Goal: Task Accomplishment & Management: Use online tool/utility

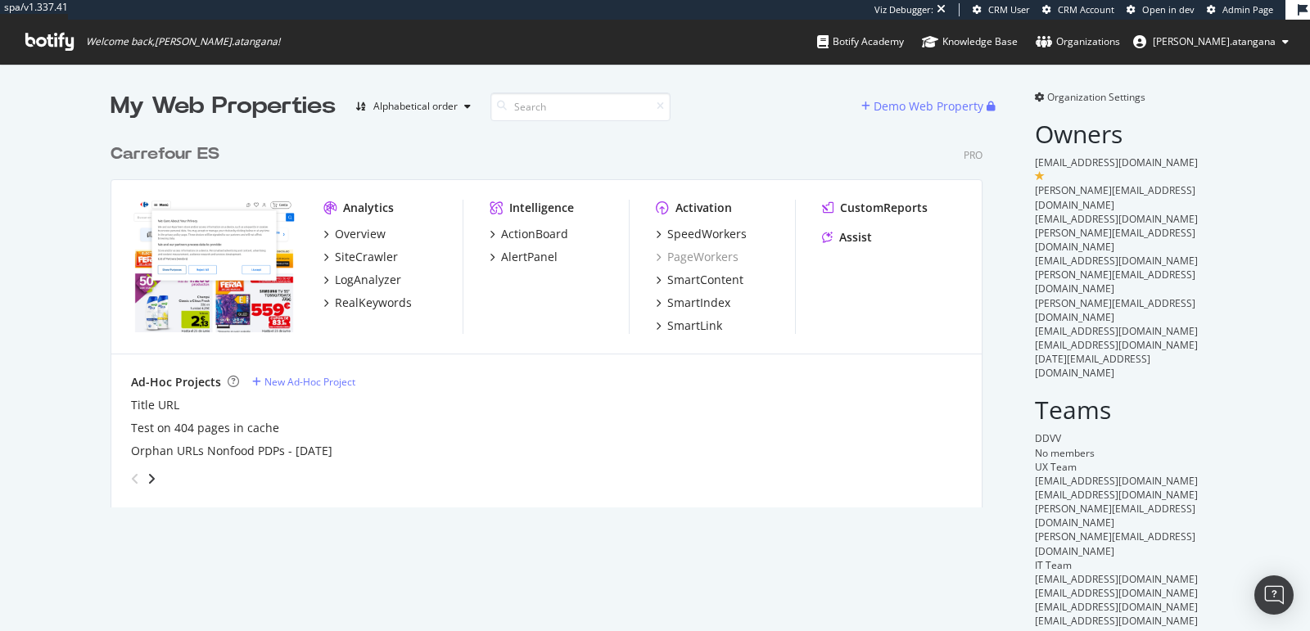
scroll to position [371, 871]
click at [532, 230] on div "ActionBoard" at bounding box center [534, 234] width 67 height 16
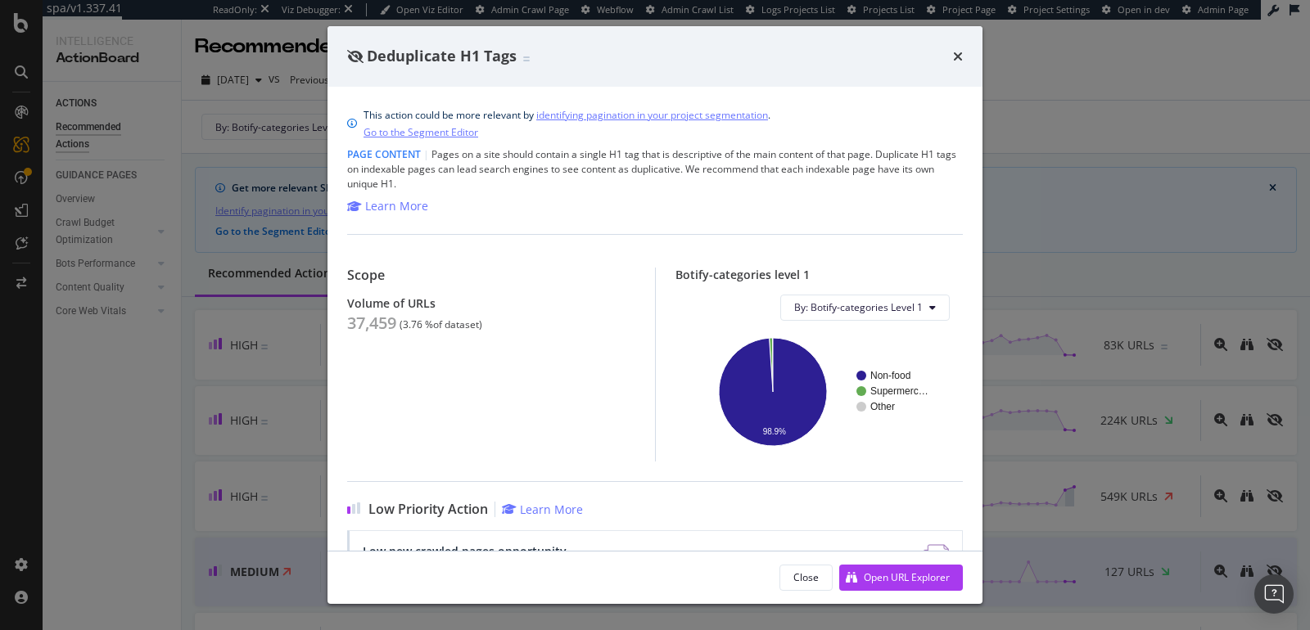
click at [141, 457] on div "Deduplicate H1 Tags This action could be more relevant by identifying paginatio…" at bounding box center [655, 315] width 1310 height 630
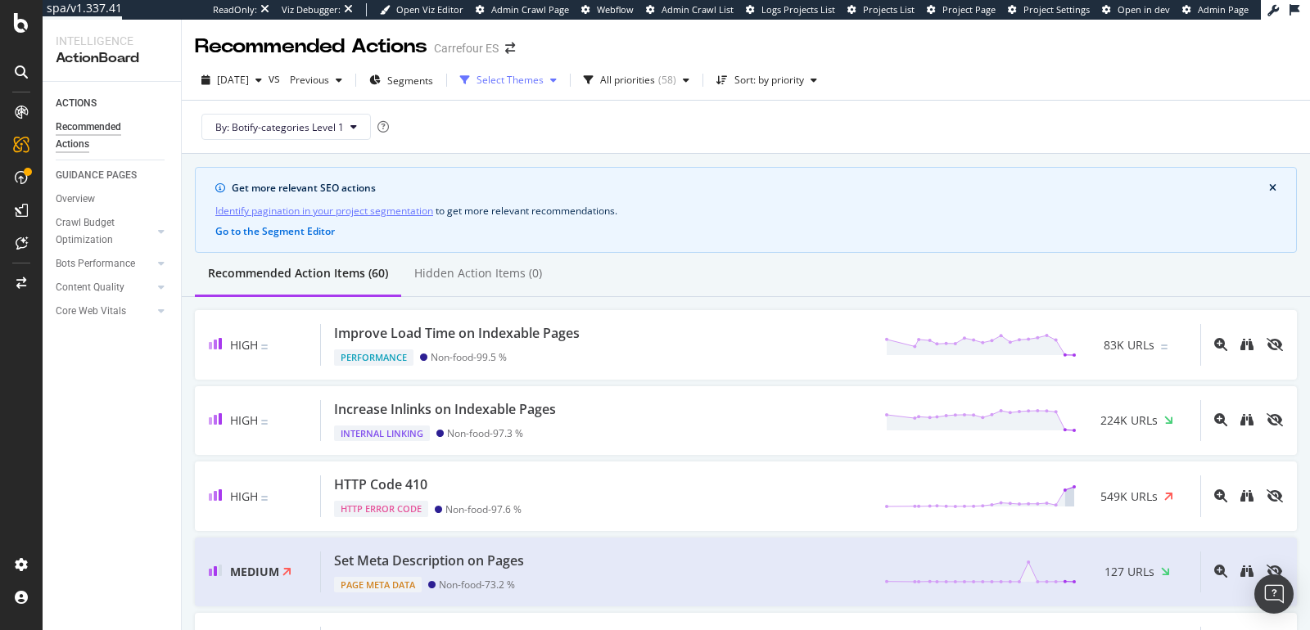
click at [543, 79] on div "Select Themes" at bounding box center [509, 80] width 67 height 10
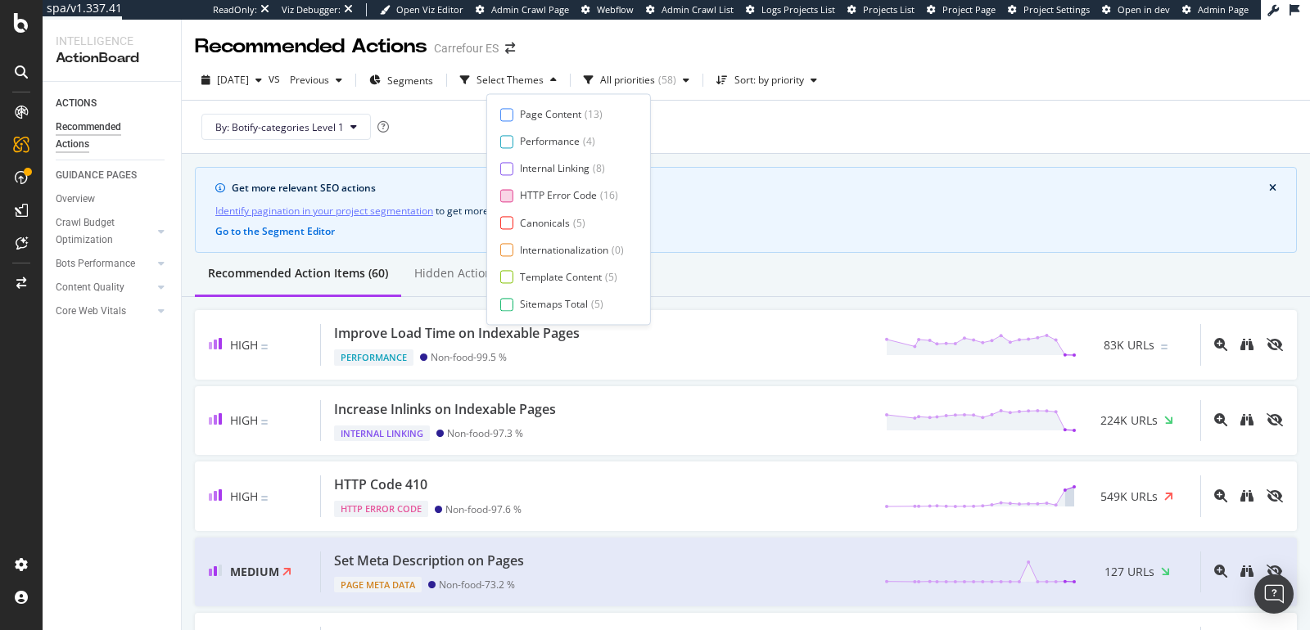
click at [513, 195] on div "HTTP Error Code ( 16 )" at bounding box center [562, 196] width 124 height 14
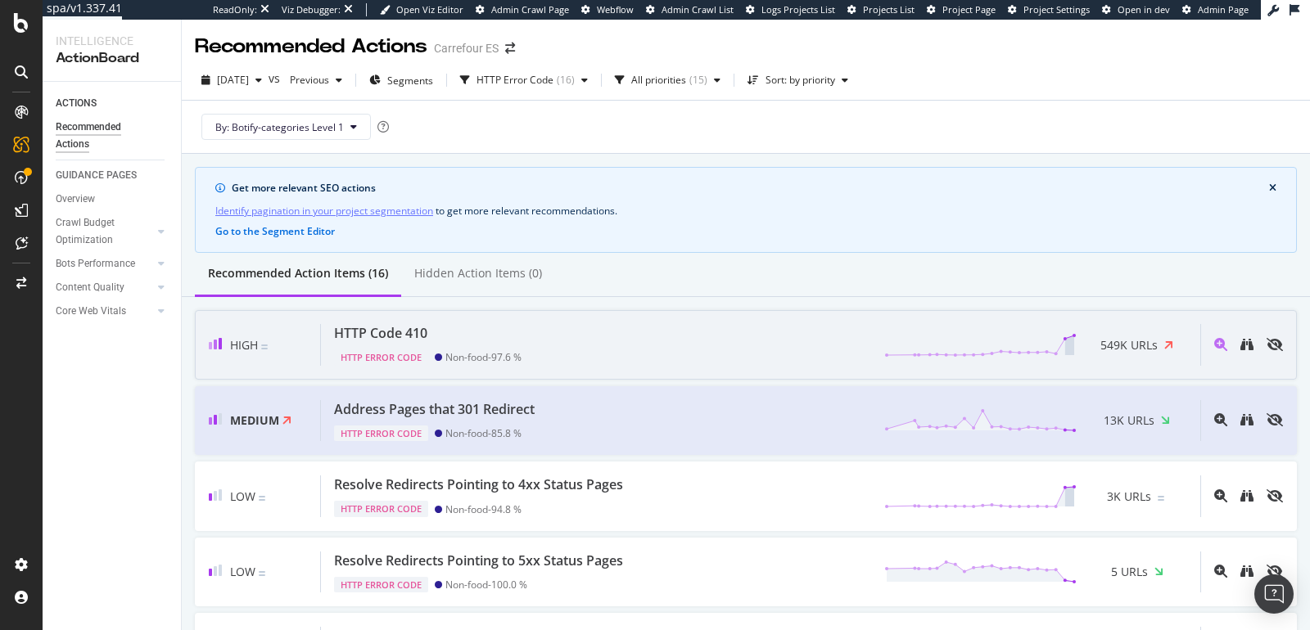
click at [476, 354] on div "Non-food - 97.6 %" at bounding box center [483, 357] width 76 height 12
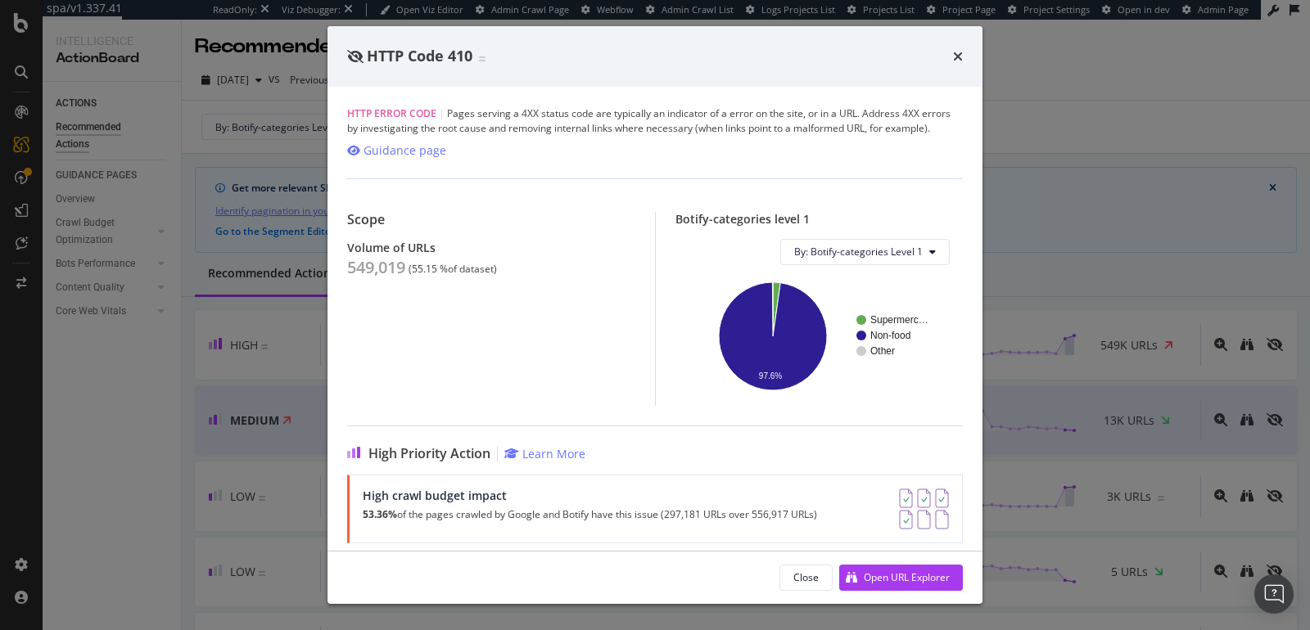
scroll to position [173, 0]
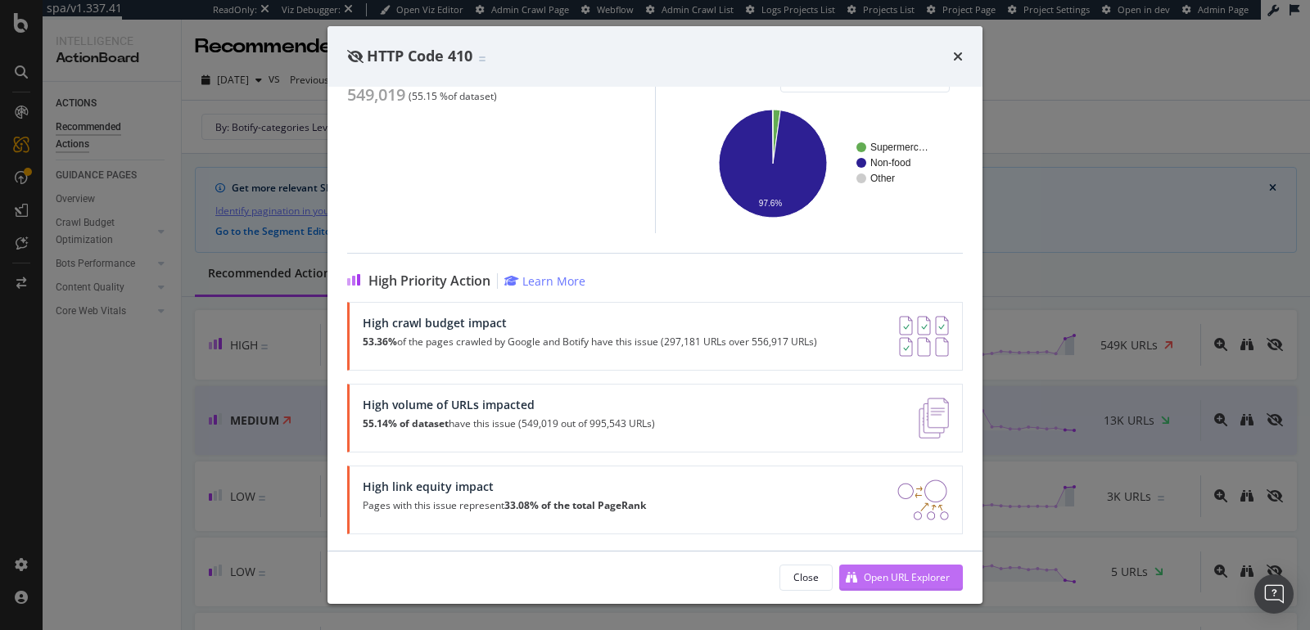
click at [887, 577] on div "Open URL Explorer" at bounding box center [906, 577] width 86 height 14
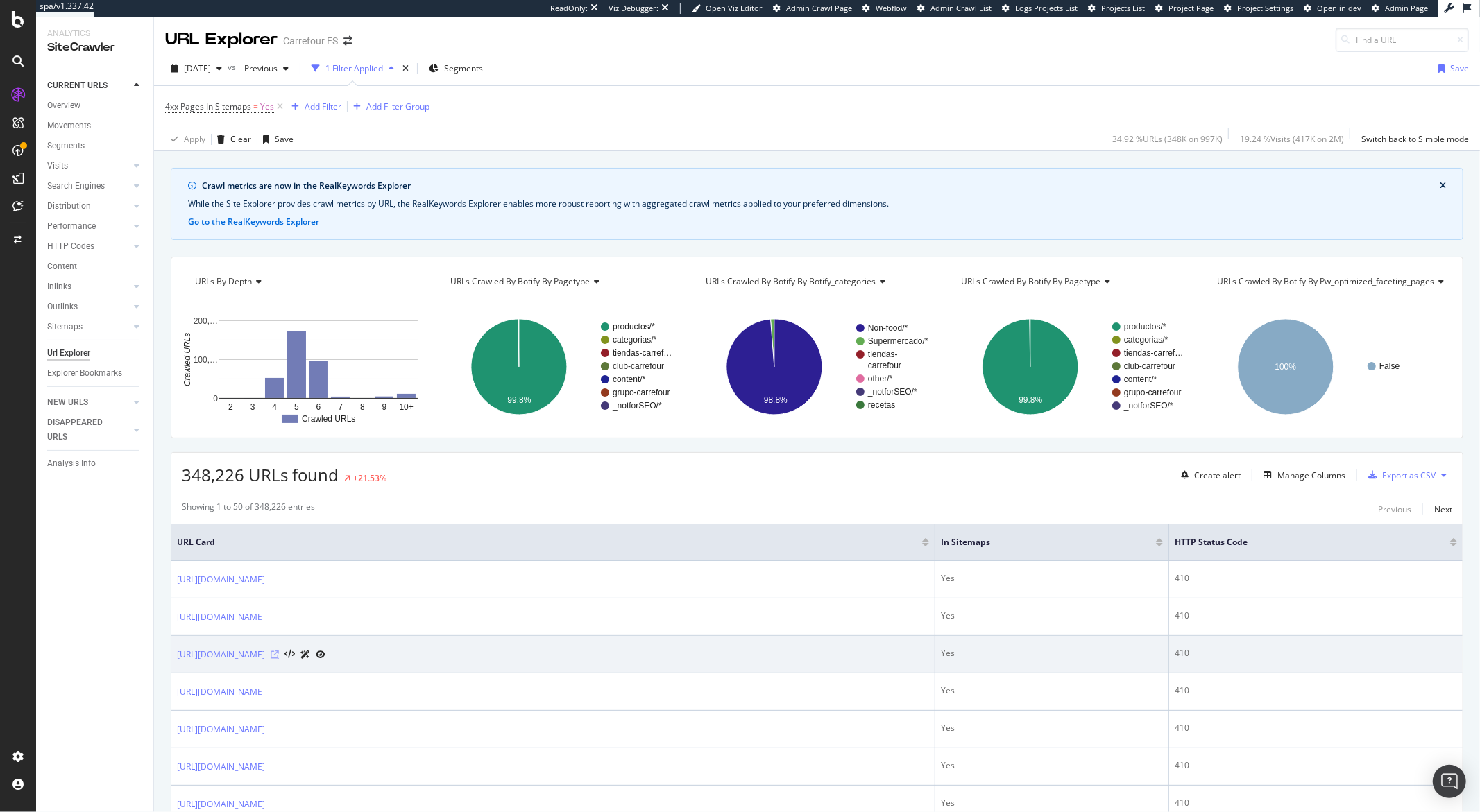
click at [279, 653] on icon at bounding box center [275, 655] width 8 height 8
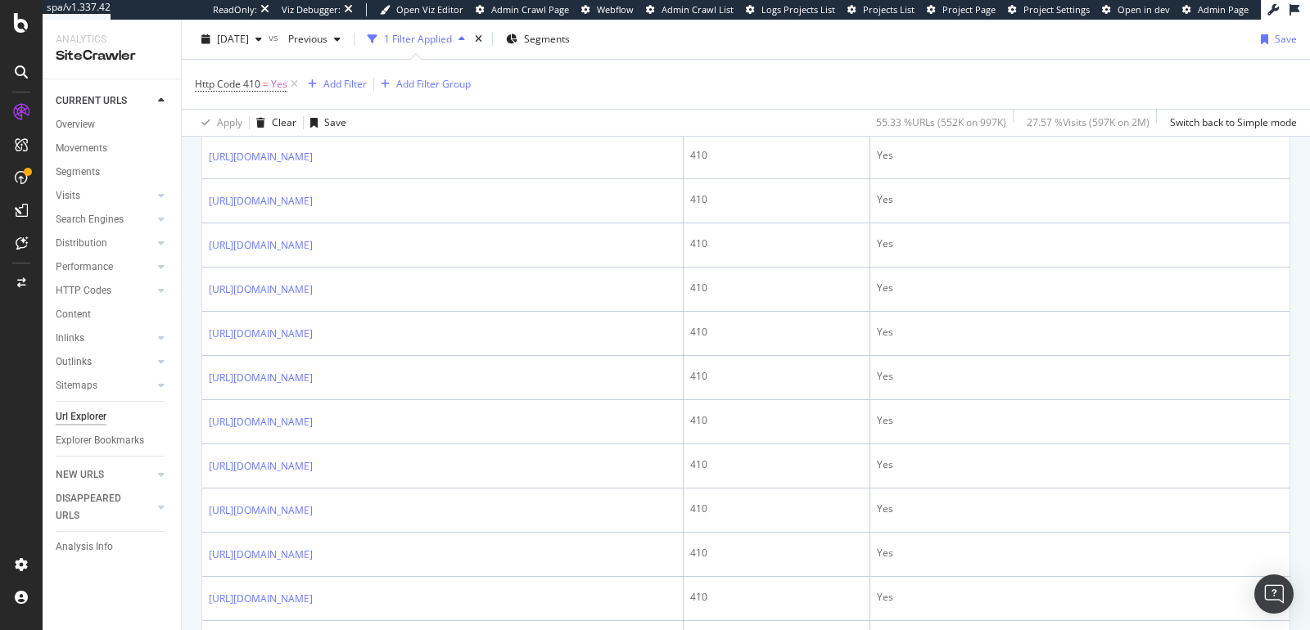
scroll to position [913, 0]
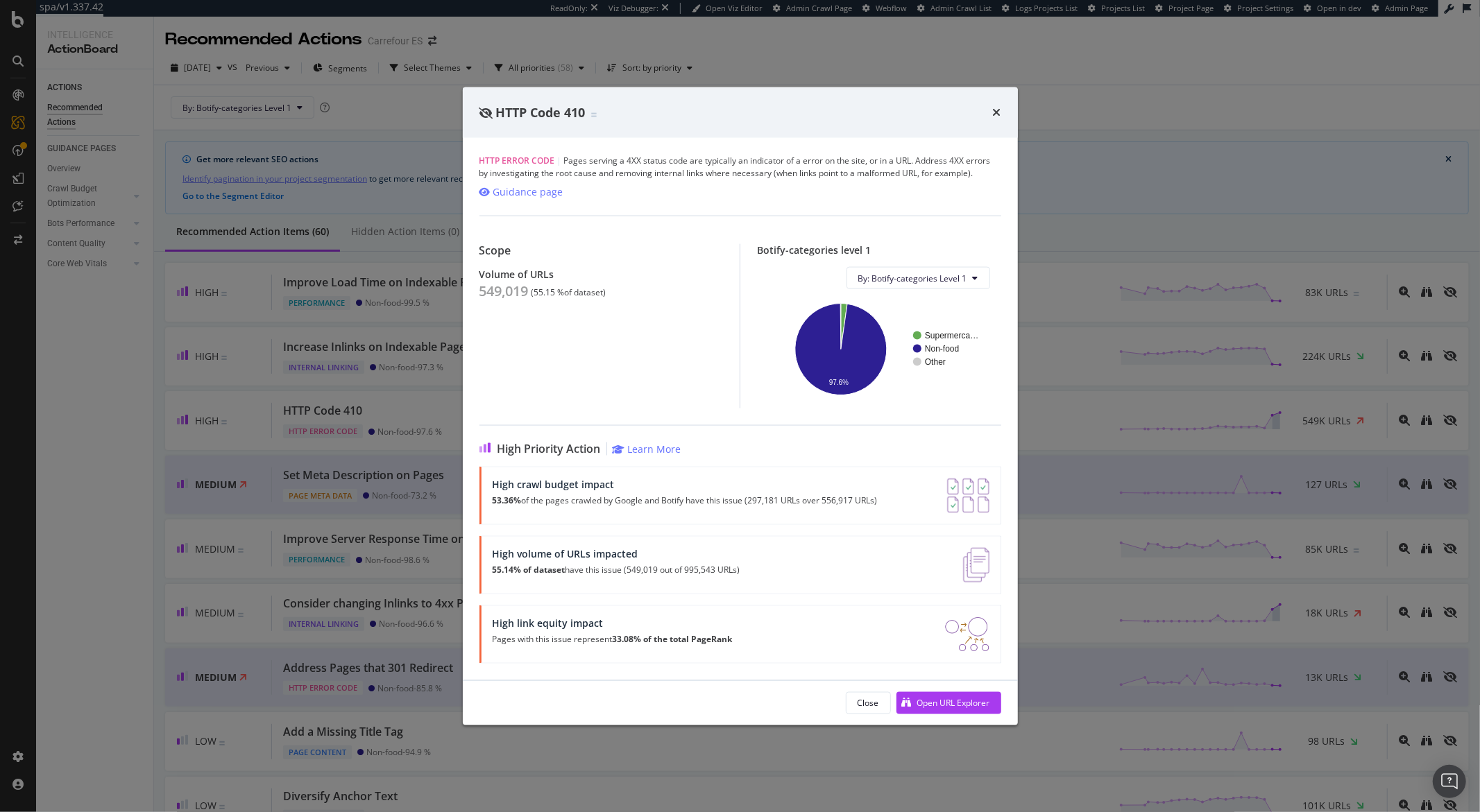
click at [822, 40] on div "HTTP Code 410 HTTP Error Code | Pages serving a 4XX status code are typically a…" at bounding box center [740, 406] width 1480 height 812
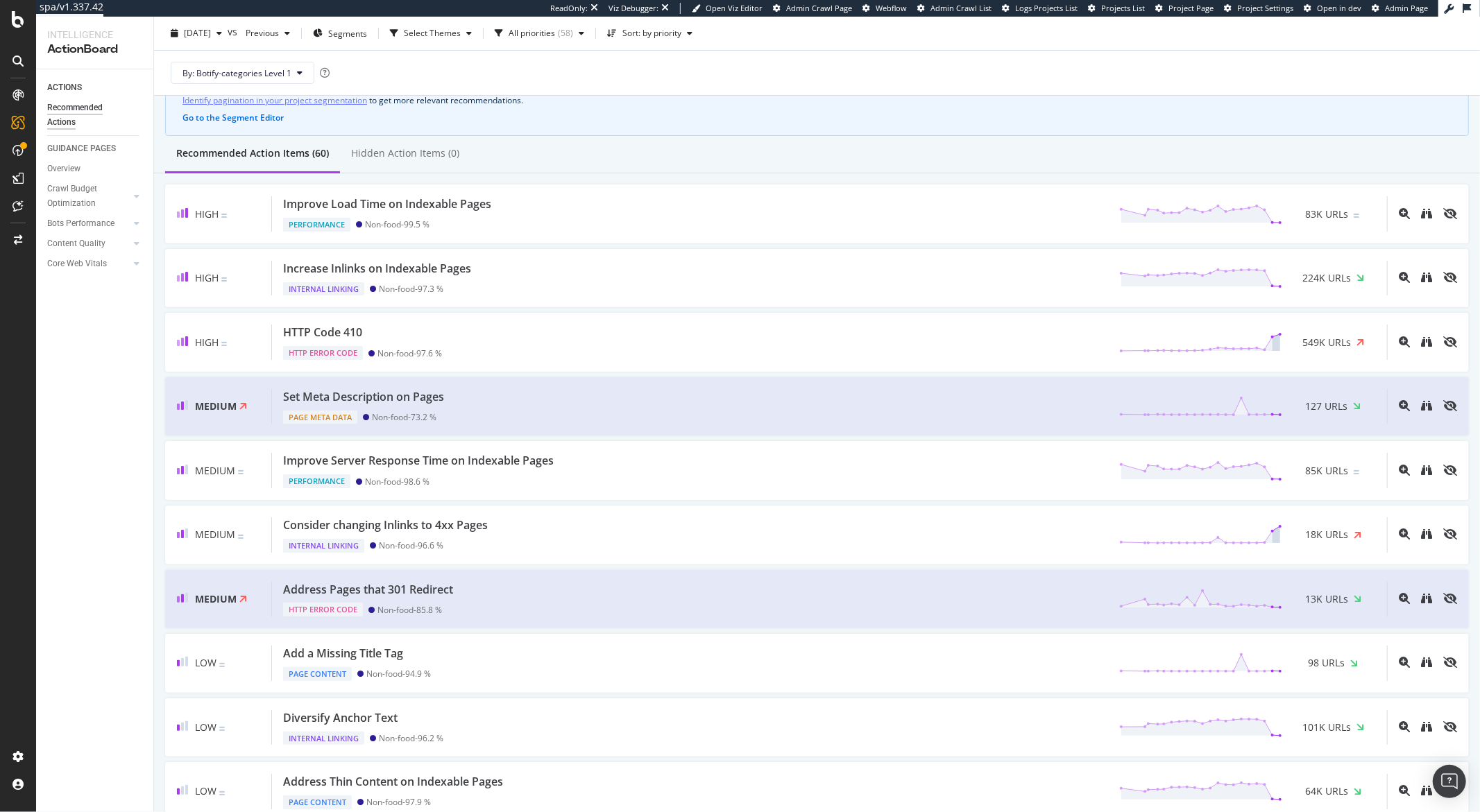
scroll to position [76, 0]
click at [555, 30] on div "All priorities" at bounding box center [531, 33] width 47 height 8
click at [622, 35] on div "button" at bounding box center [612, 33] width 21 height 8
click at [648, 55] on div "by priority" at bounding box center [666, 57] width 44 height 12
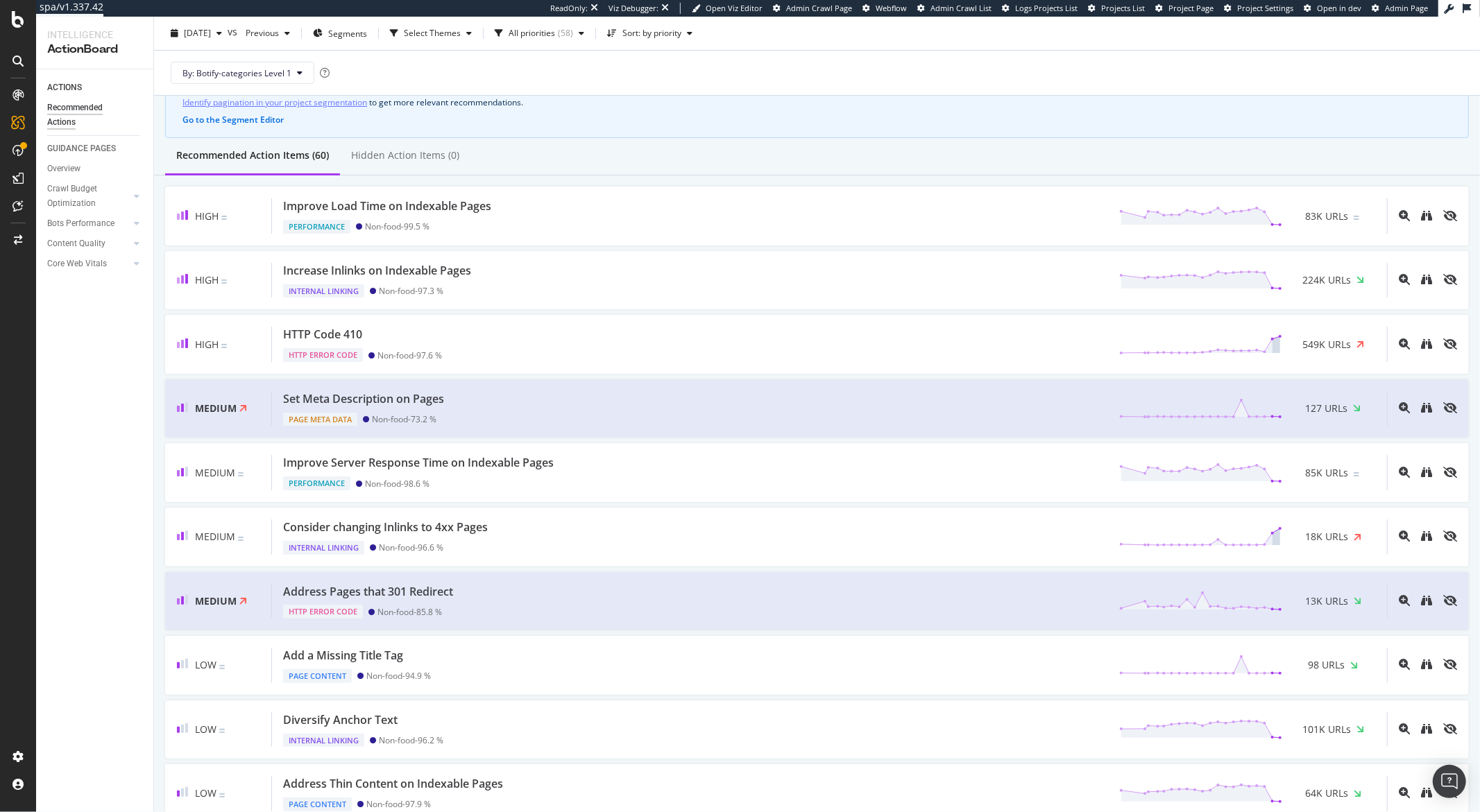
click at [734, 67] on div "By: Botify-categories Level 1" at bounding box center [817, 73] width 1304 height 44
click at [555, 36] on div "All priorities" at bounding box center [531, 33] width 47 height 8
click at [531, 90] on div at bounding box center [532, 85] width 11 height 11
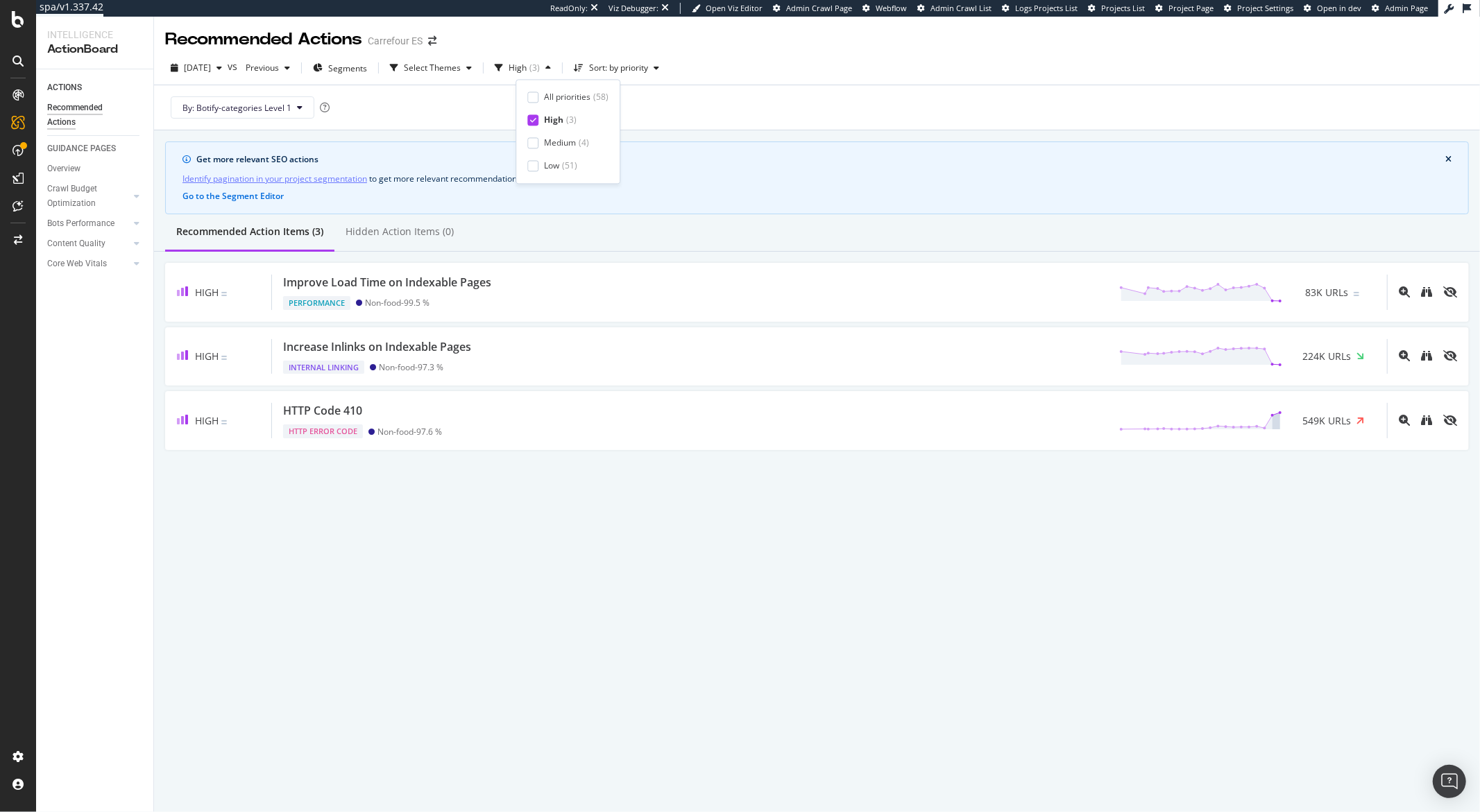
scroll to position [0, 0]
click at [532, 124] on div at bounding box center [532, 120] width 11 height 11
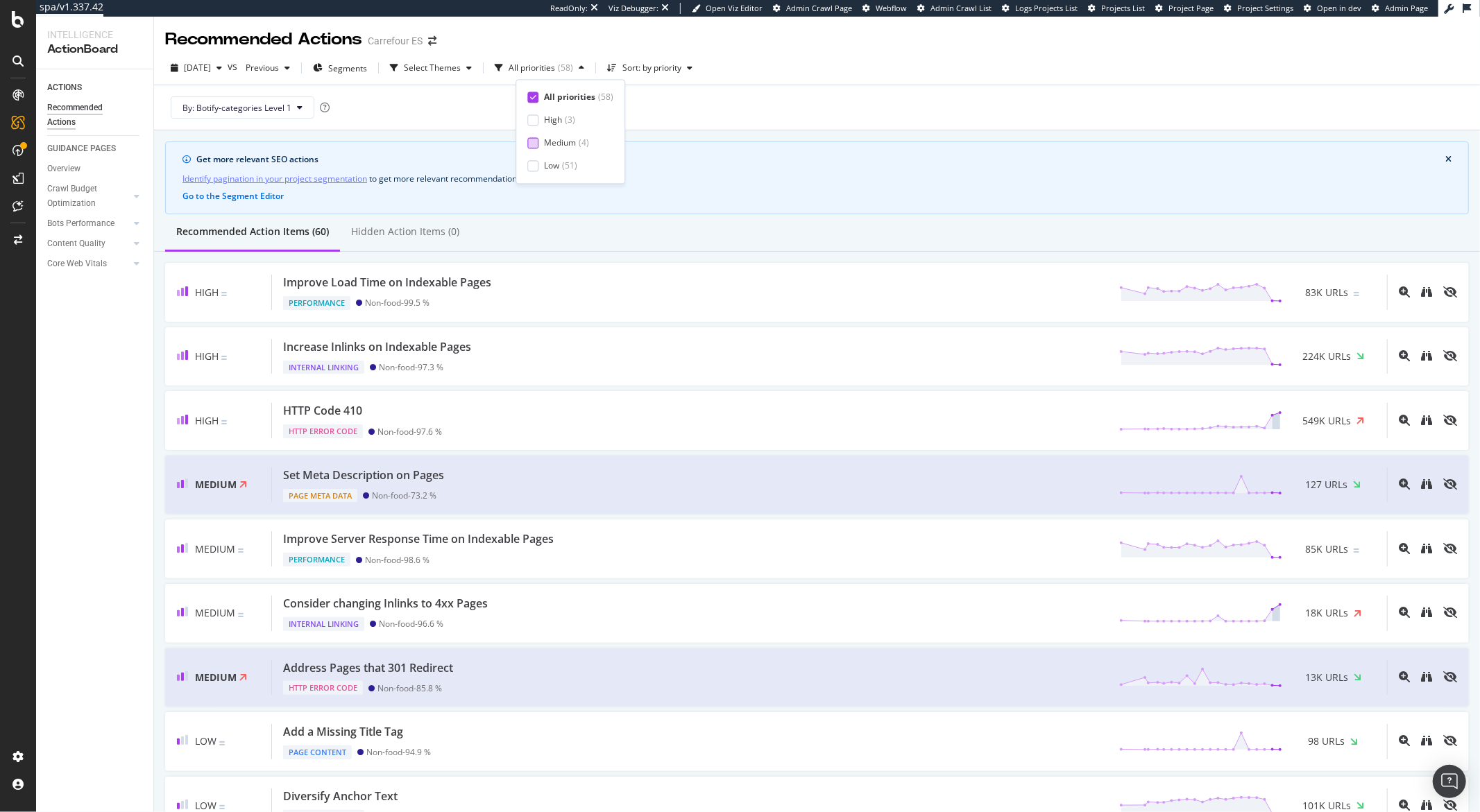
click at [534, 141] on div at bounding box center [532, 142] width 11 height 11
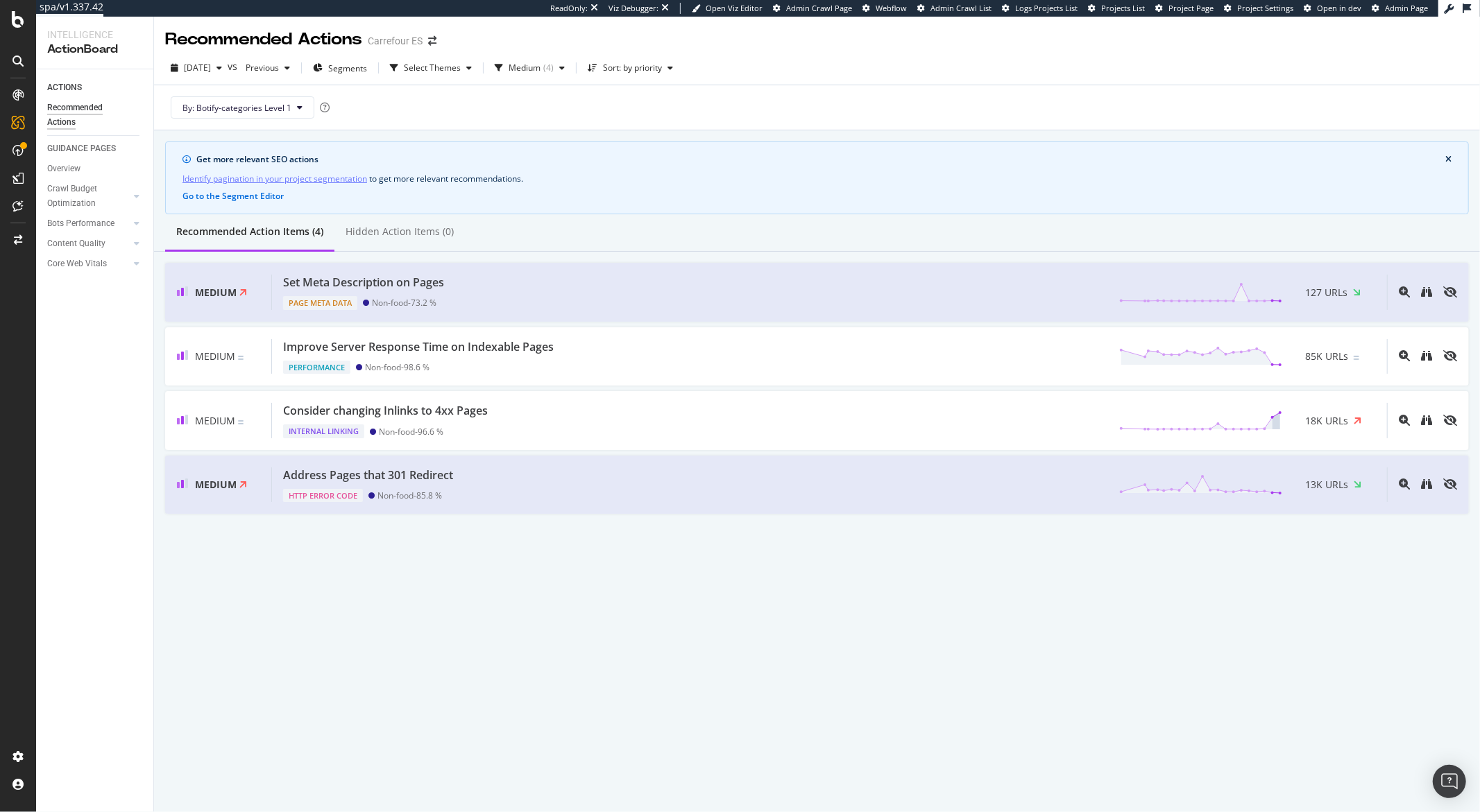
click at [320, 629] on div "Recommended Actions Carrefour ES 2025 Sep. 15th vs Previous Segments Select The…" at bounding box center [817, 414] width 1326 height 796
click at [541, 70] on div "Medium" at bounding box center [525, 68] width 32 height 8
click at [556, 93] on div "All priorities" at bounding box center [567, 97] width 47 height 12
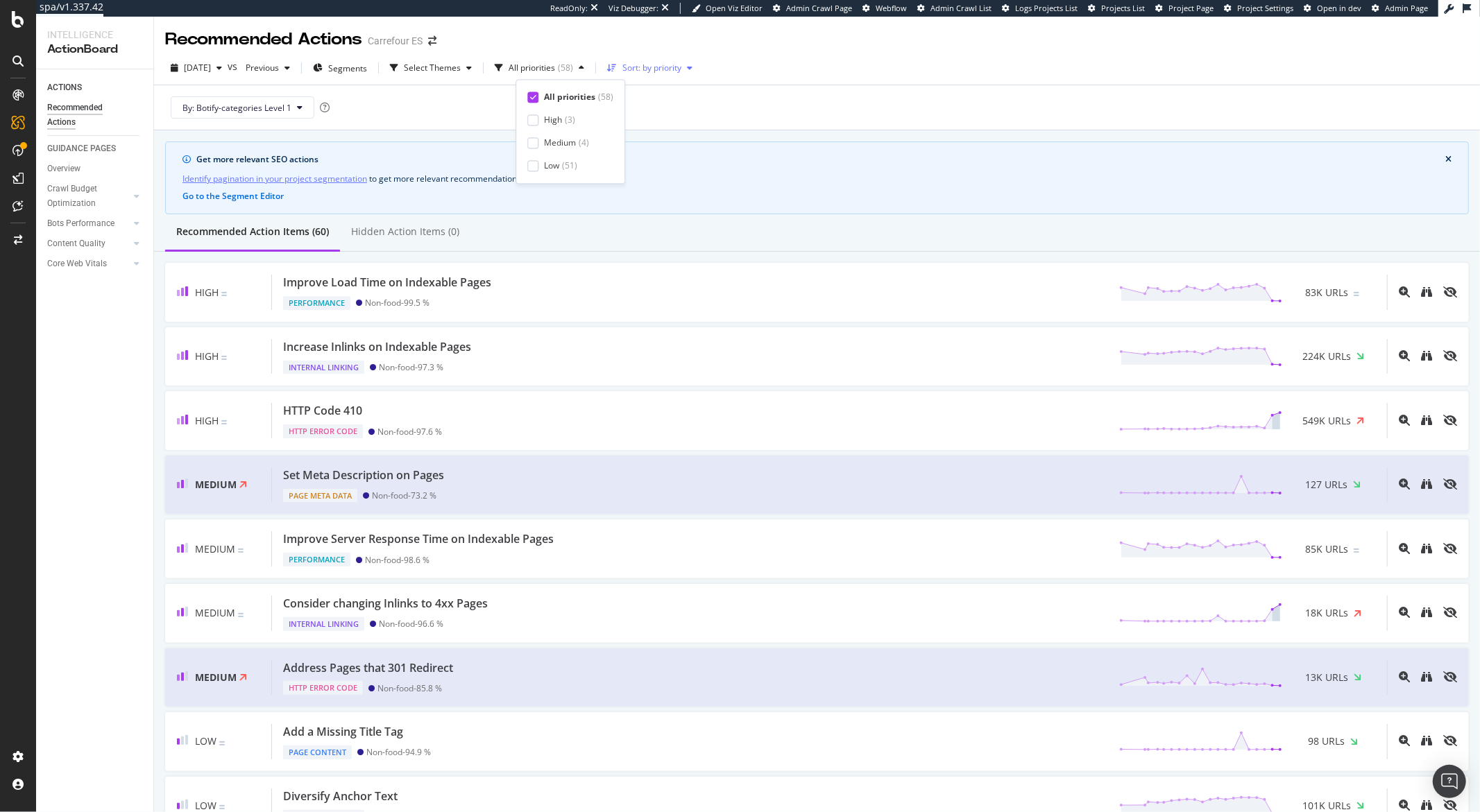
click at [659, 64] on div "Sort: by priority" at bounding box center [652, 68] width 59 height 8
click at [659, 110] on div "by URLs" at bounding box center [659, 114] width 31 height 12
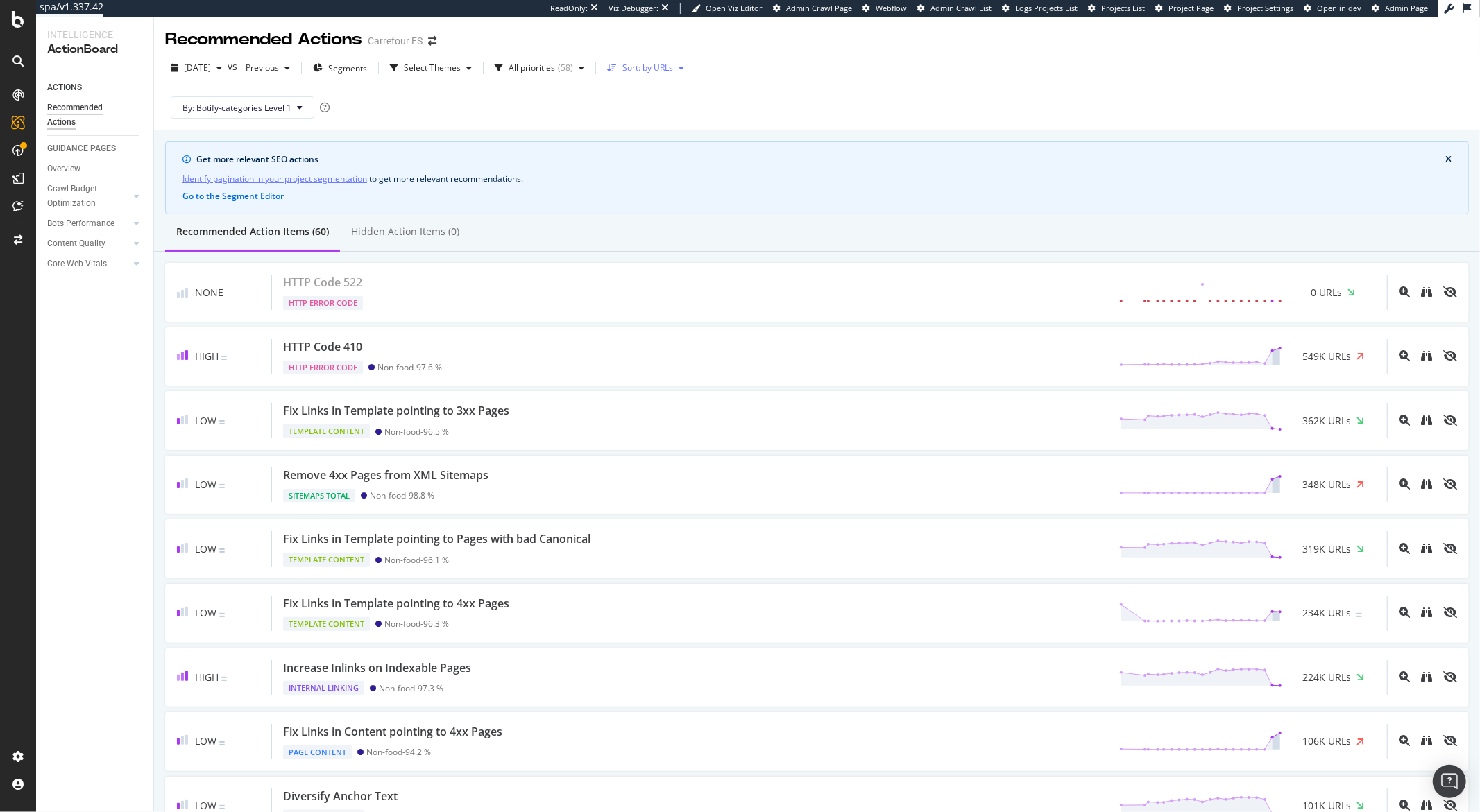
click at [668, 70] on div "Sort: by URLs" at bounding box center [648, 68] width 51 height 8
click at [670, 115] on div "by URLs" at bounding box center [660, 114] width 33 height 12
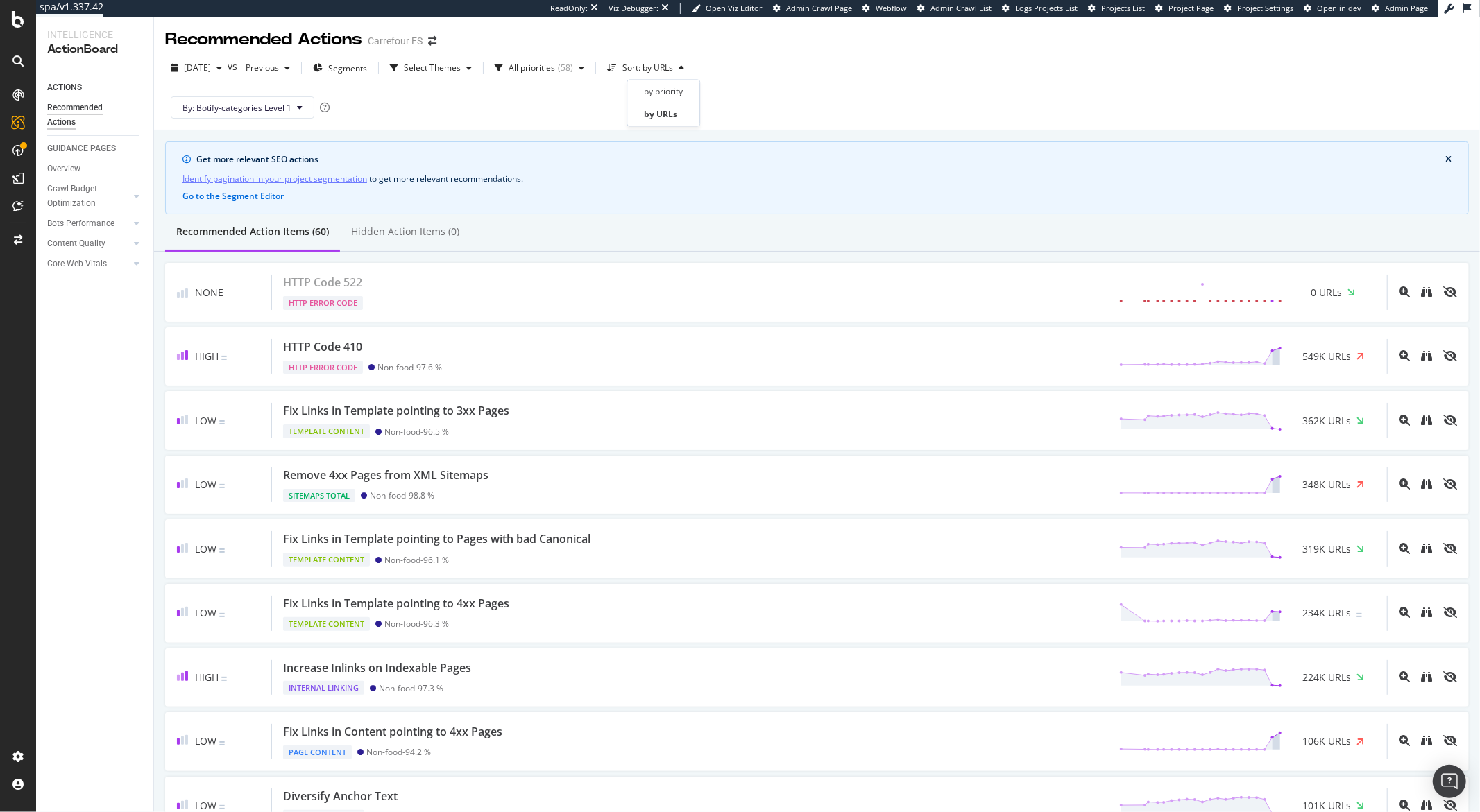
click at [806, 69] on div "2025 Sep. 15th vs Previous Segments Select Themes All priorities ( 58 ) Sort: b…" at bounding box center [817, 70] width 1326 height 28
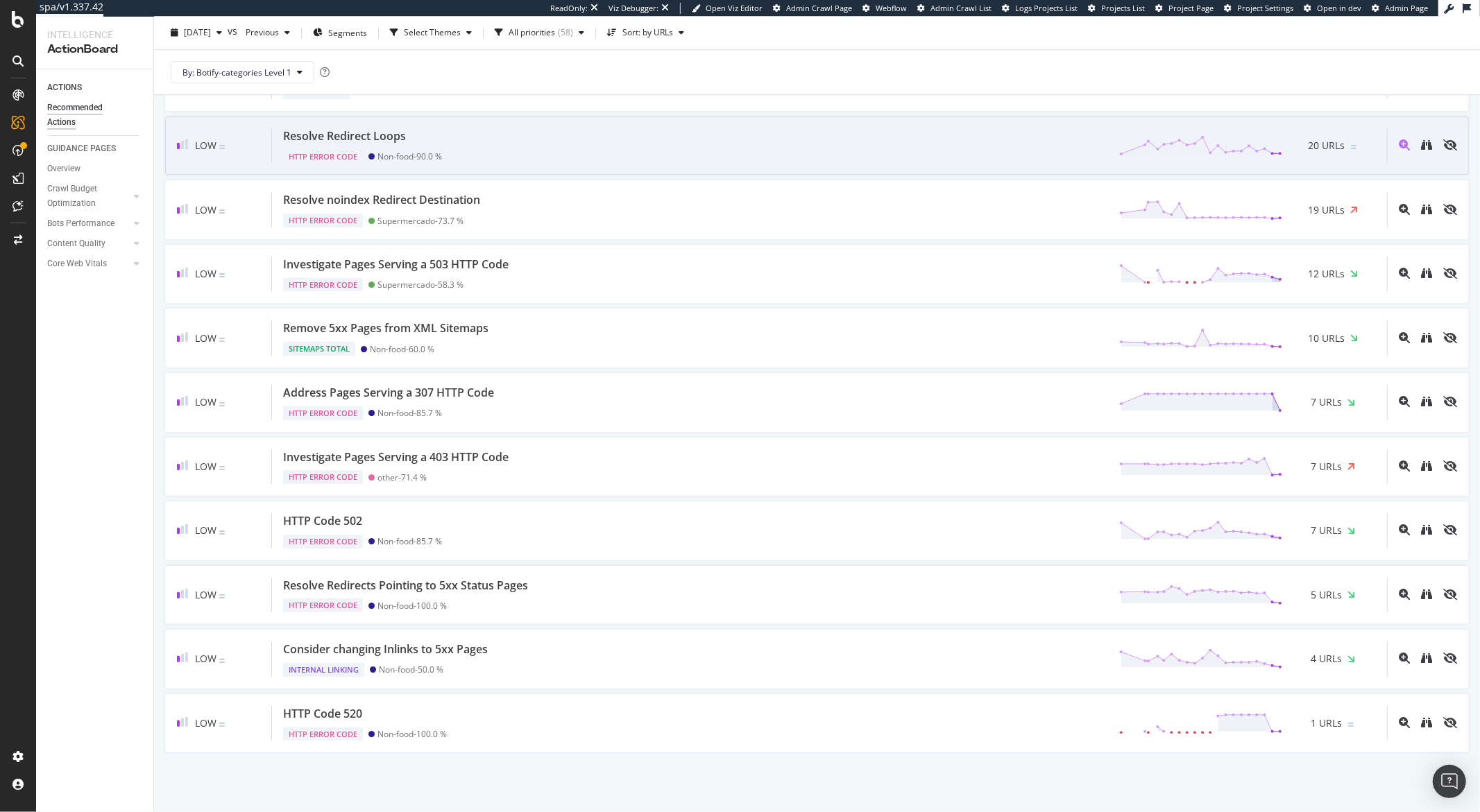
scroll to position [3362, 0]
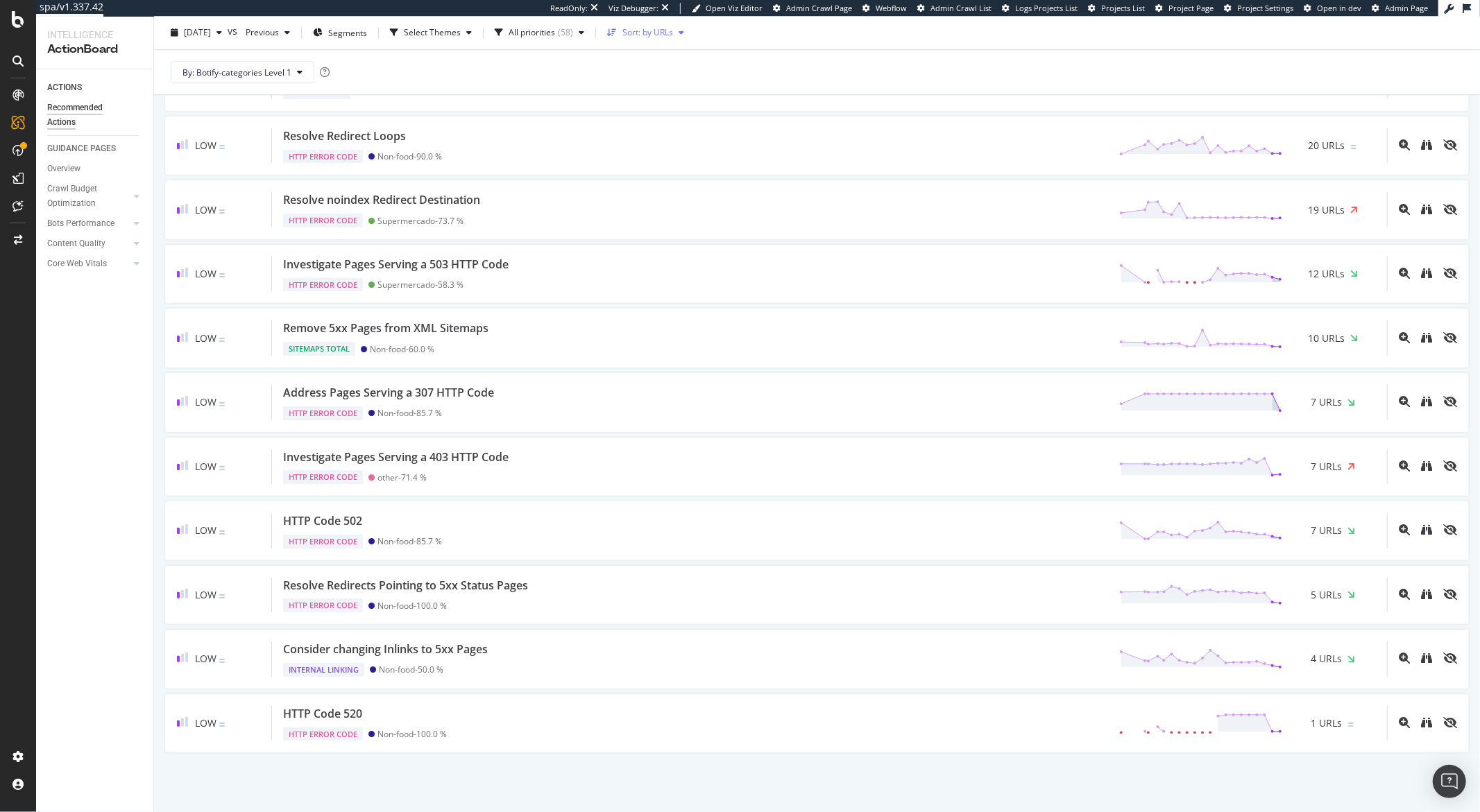
click at [671, 34] on div "Sort: by URLs" at bounding box center [648, 33] width 51 height 8
click at [663, 58] on div "by priority" at bounding box center [664, 57] width 39 height 12
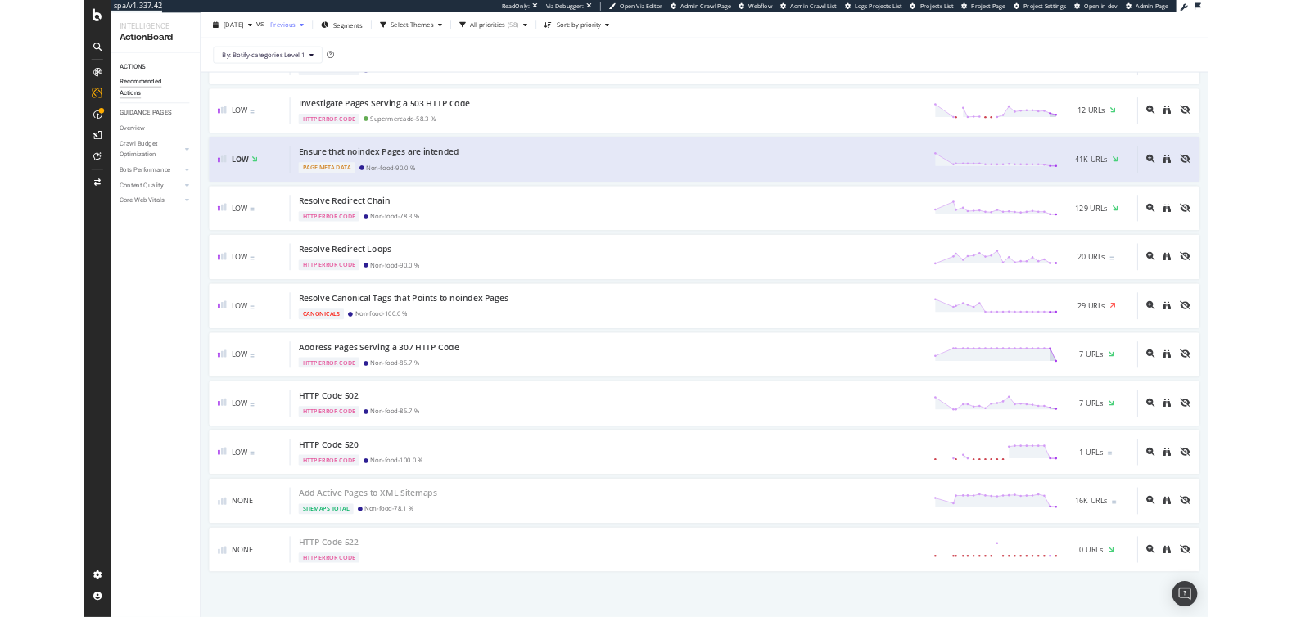
scroll to position [1842, 0]
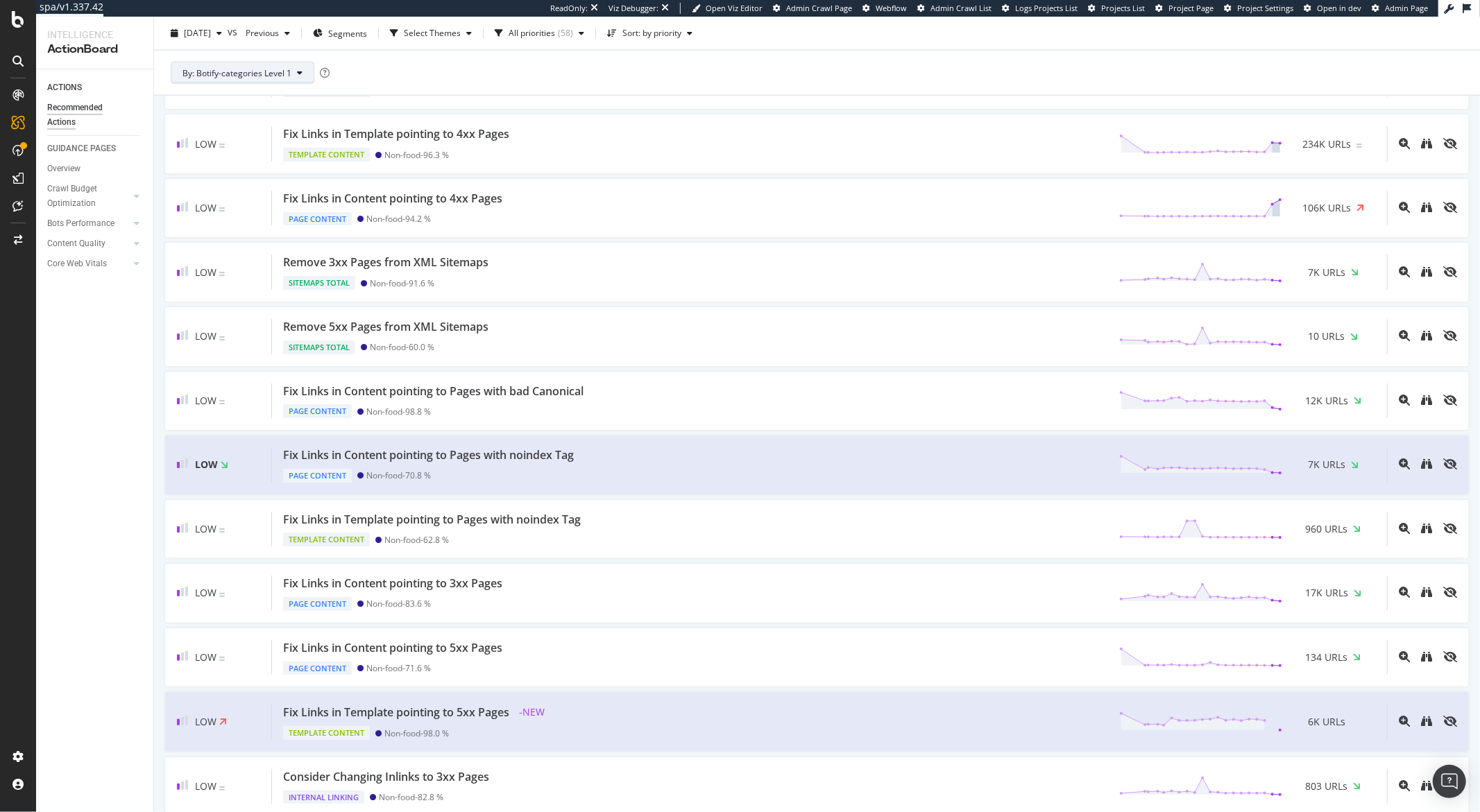
click at [298, 70] on icon at bounding box center [299, 73] width 6 height 8
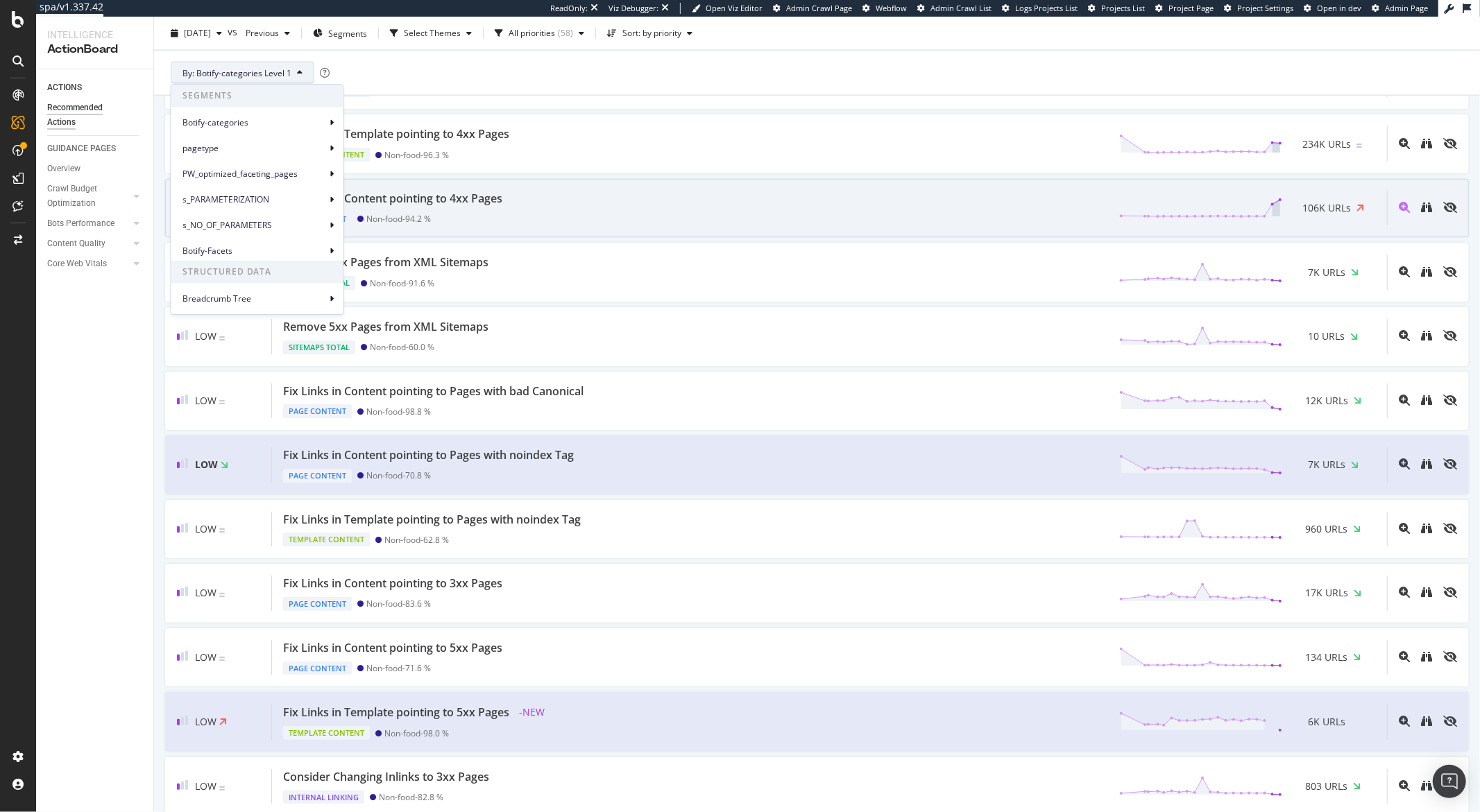
click at [455, 198] on div "Fix Links in Content pointing to 4xx Pages" at bounding box center [392, 198] width 220 height 16
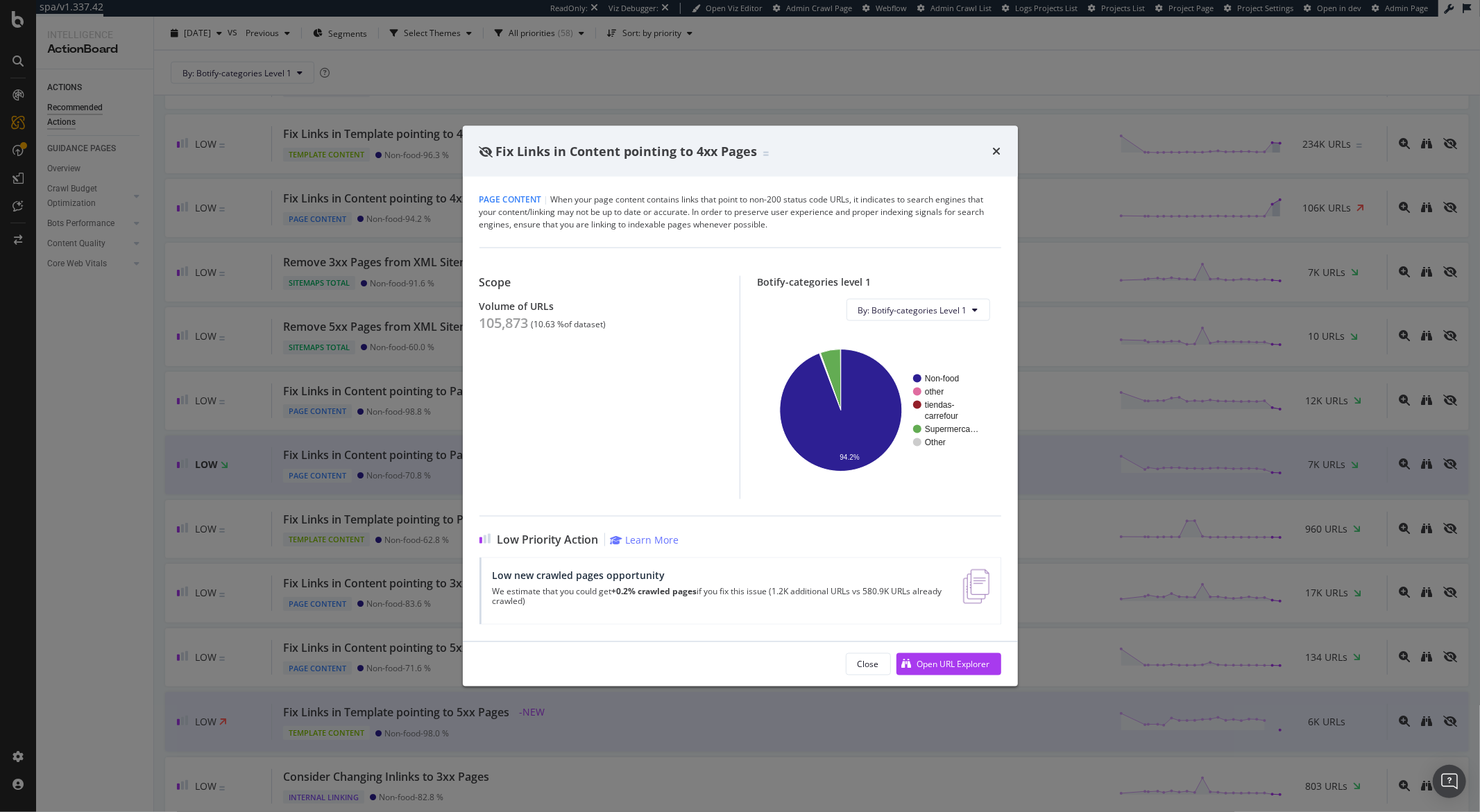
scroll to position [1561, 0]
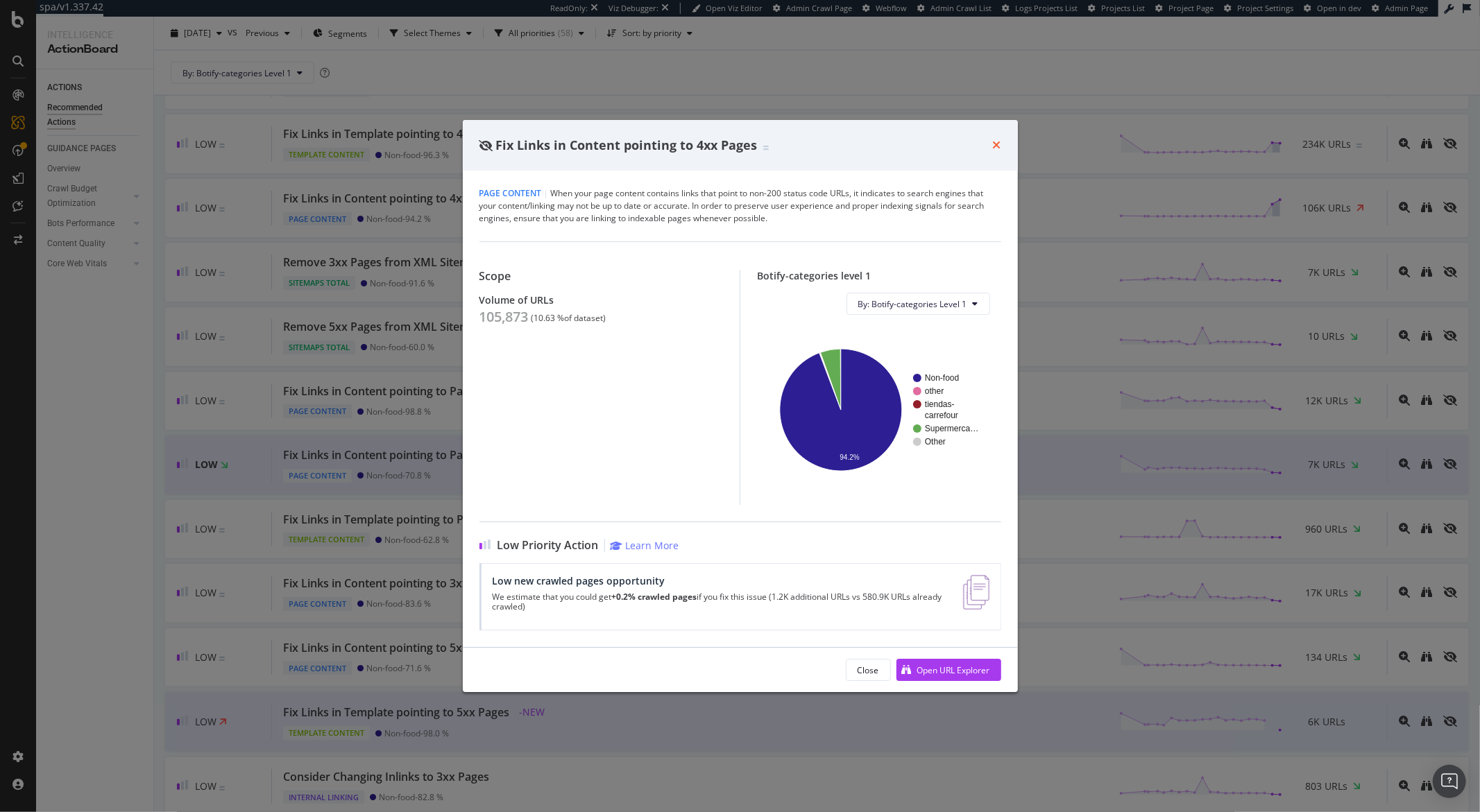
click at [995, 144] on icon "times" at bounding box center [997, 145] width 8 height 11
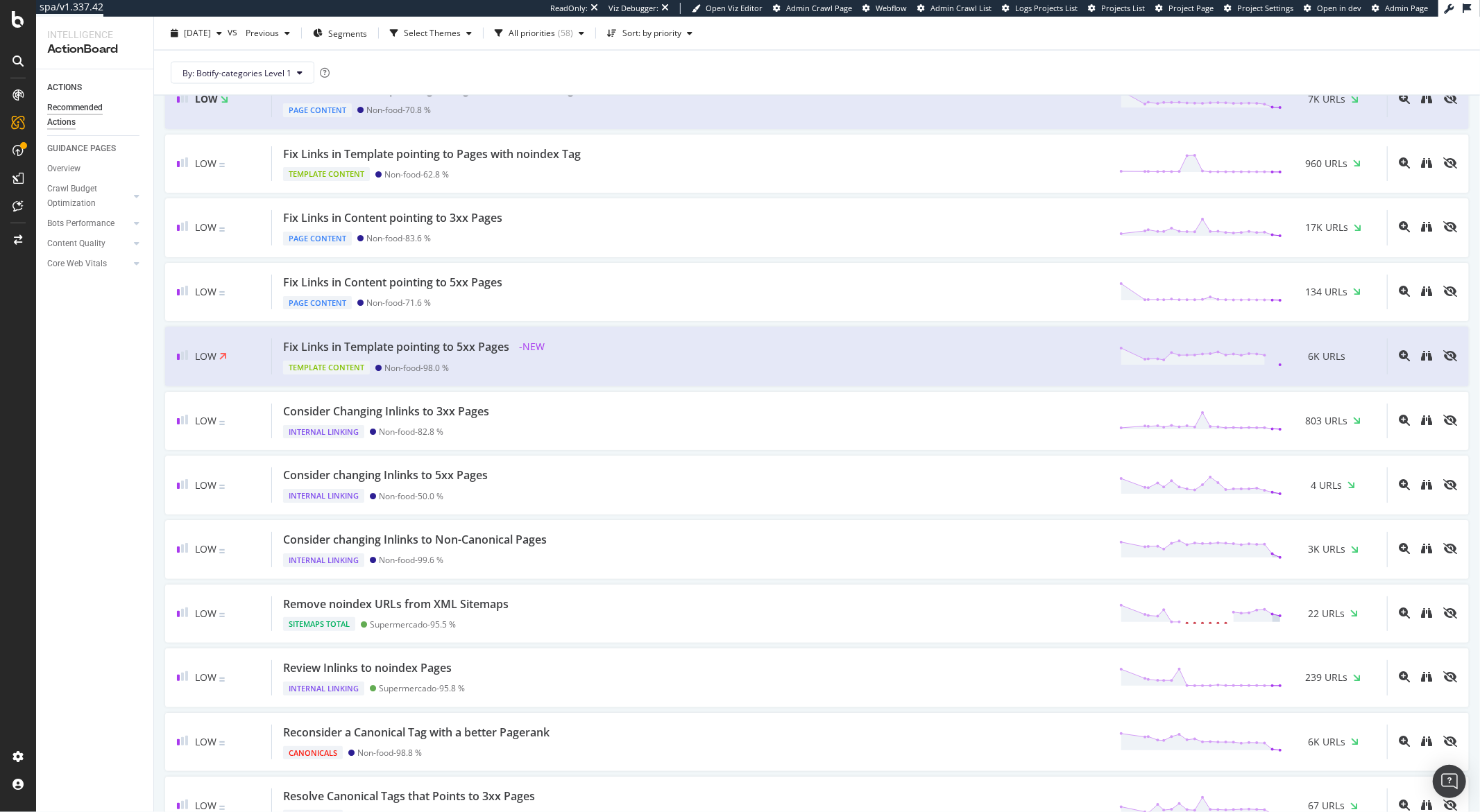
scroll to position [1721, 0]
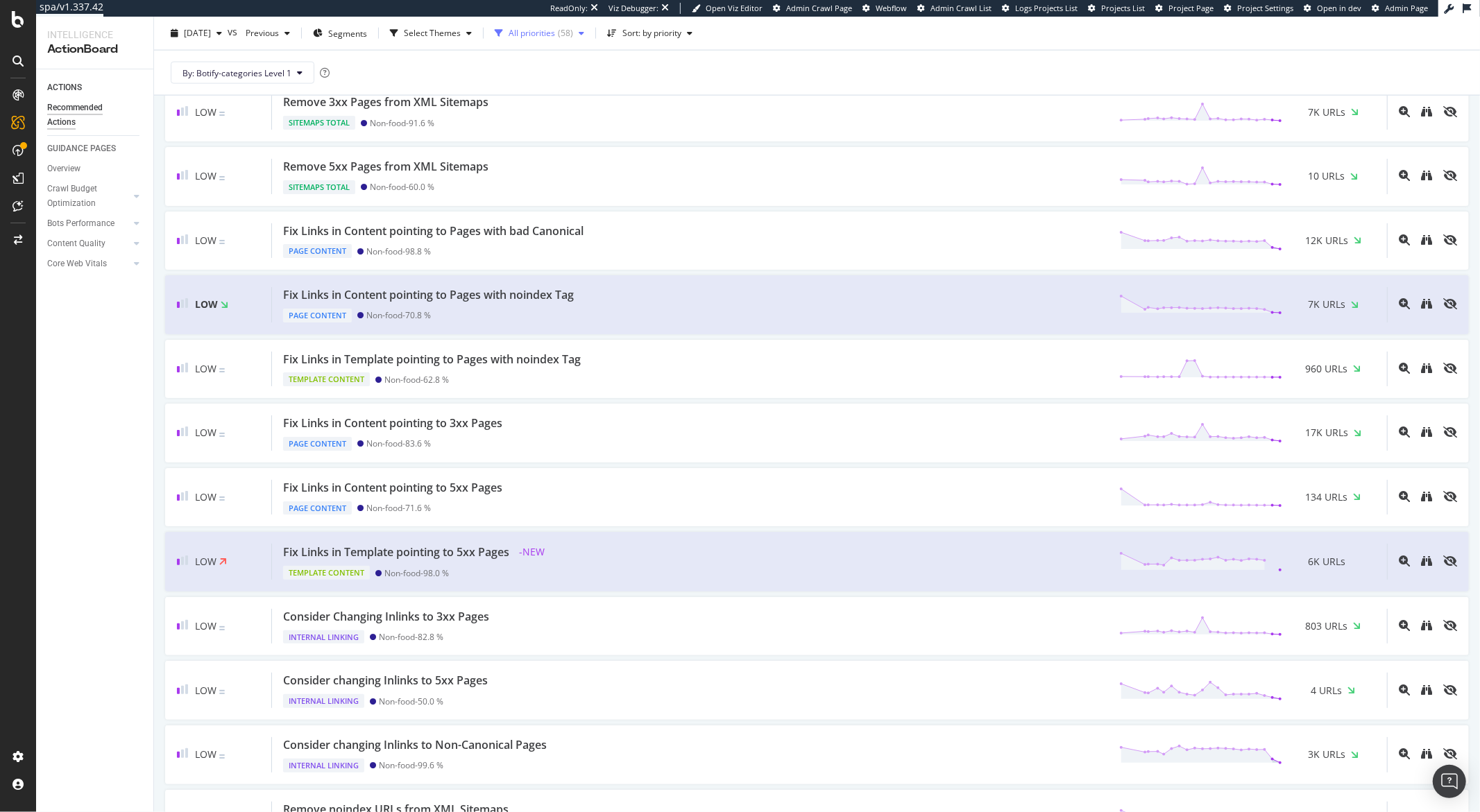
click at [555, 34] on div "All priorities" at bounding box center [531, 33] width 47 height 8
click at [548, 88] on div "High" at bounding box center [553, 86] width 18 height 12
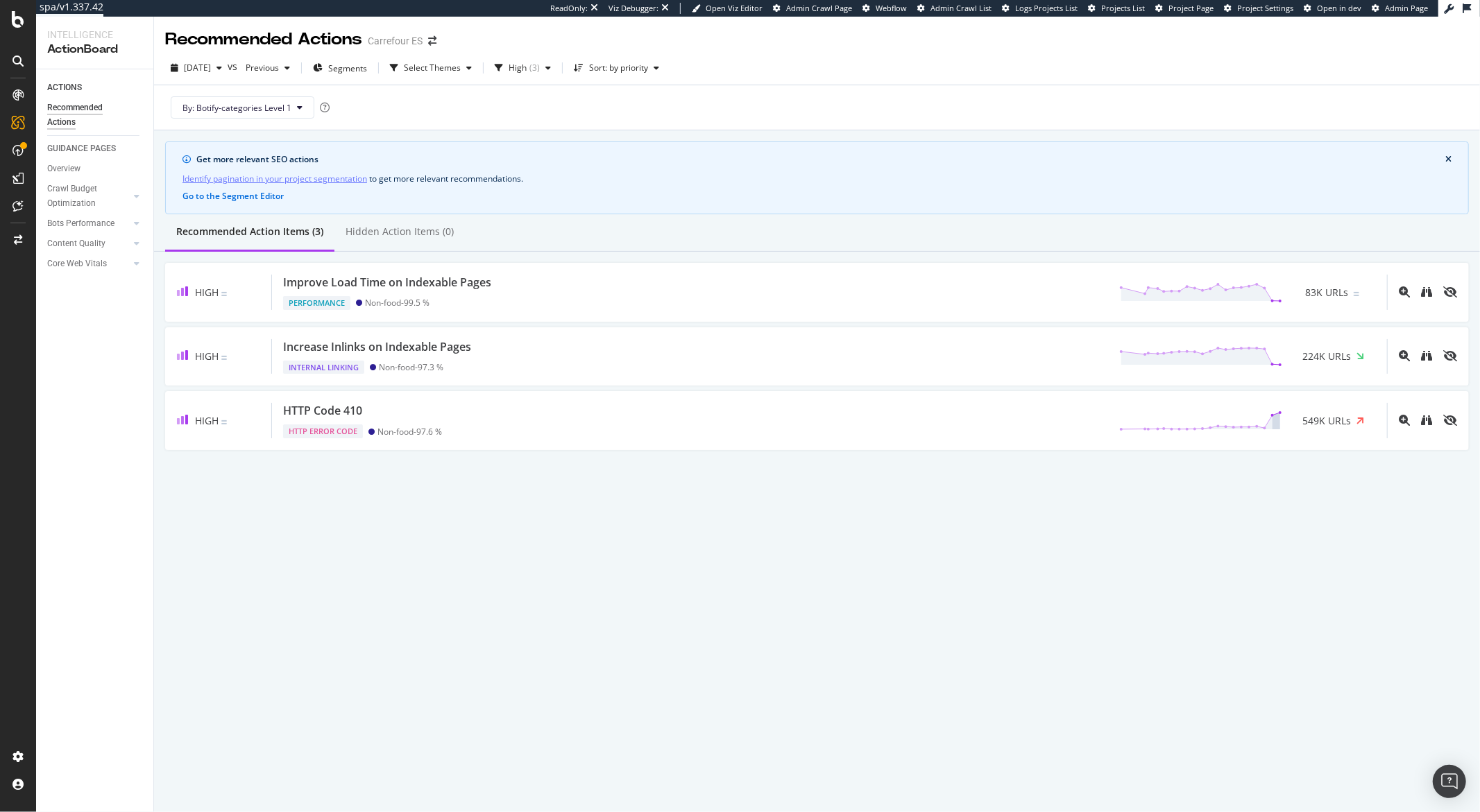
click at [264, 567] on div "Recommended Actions Carrefour ES 2025 Sep. 15th vs Previous Segments Select The…" at bounding box center [817, 414] width 1326 height 796
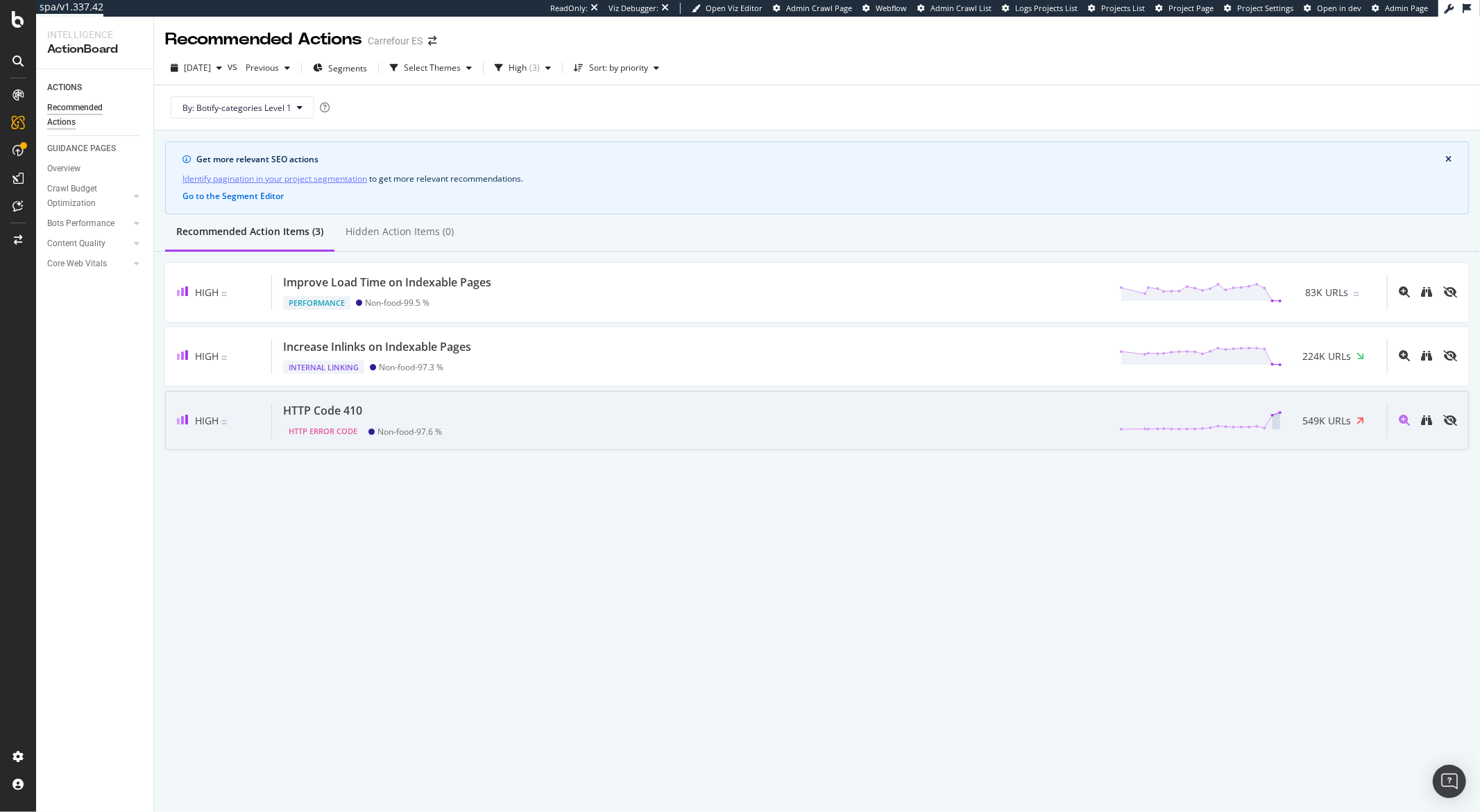
click at [637, 407] on div "HTTP Code 410 HTTP Error Code Non-food - 97.6 % 549K URLs" at bounding box center [829, 421] width 1115 height 36
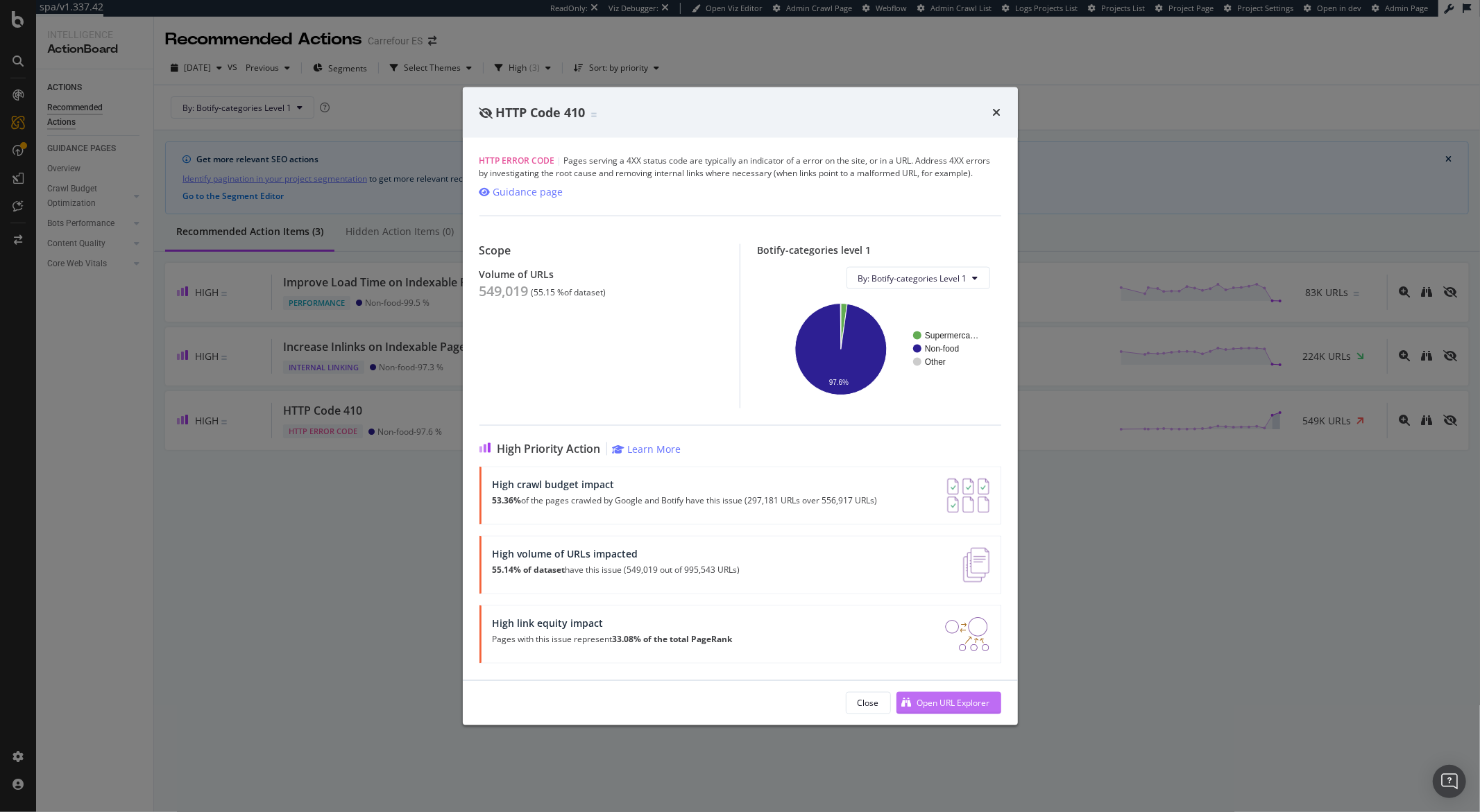
click at [926, 699] on div "Open URL Explorer" at bounding box center [954, 704] width 73 height 12
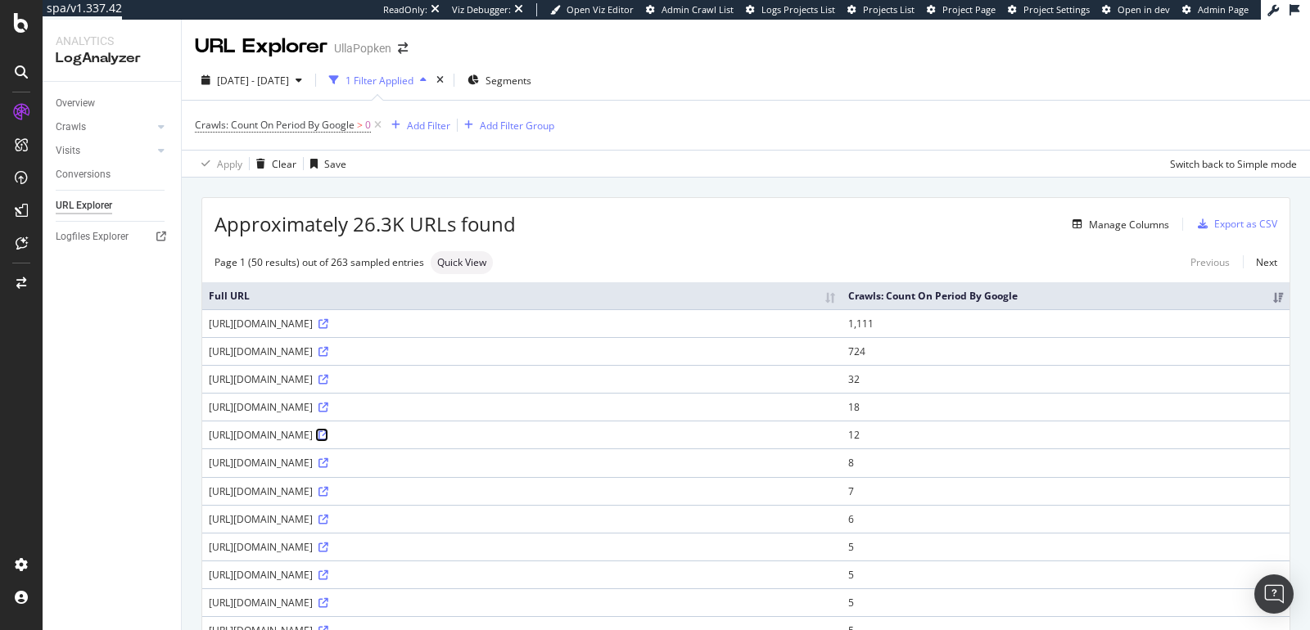
click at [328, 440] on icon at bounding box center [323, 436] width 10 height 10
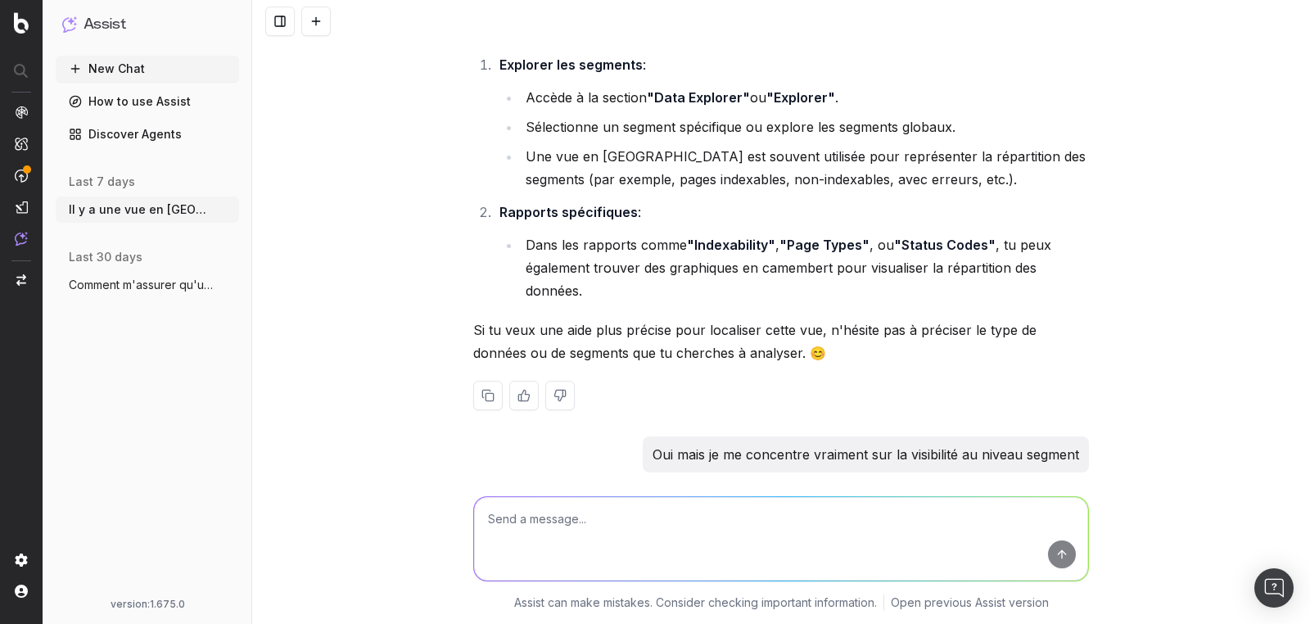
scroll to position [154, 0]
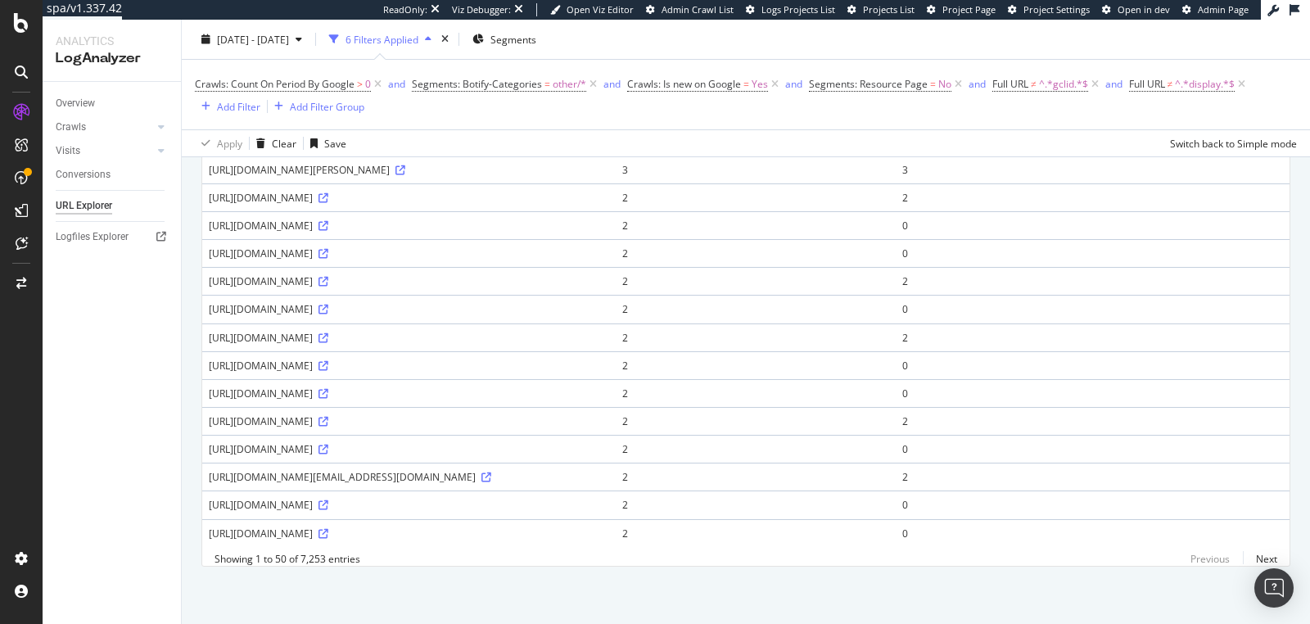
scroll to position [1283, 0]
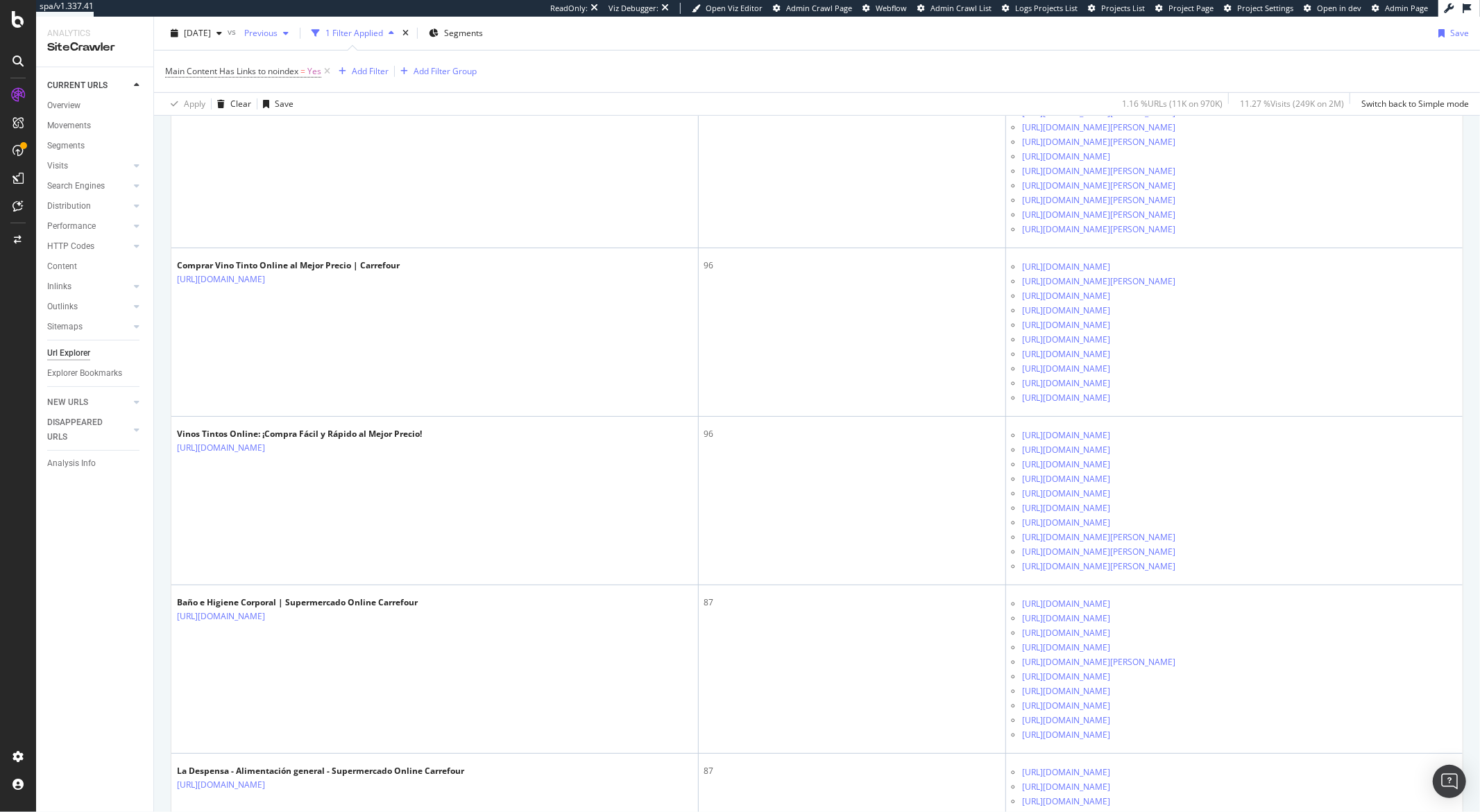
scroll to position [655, 0]
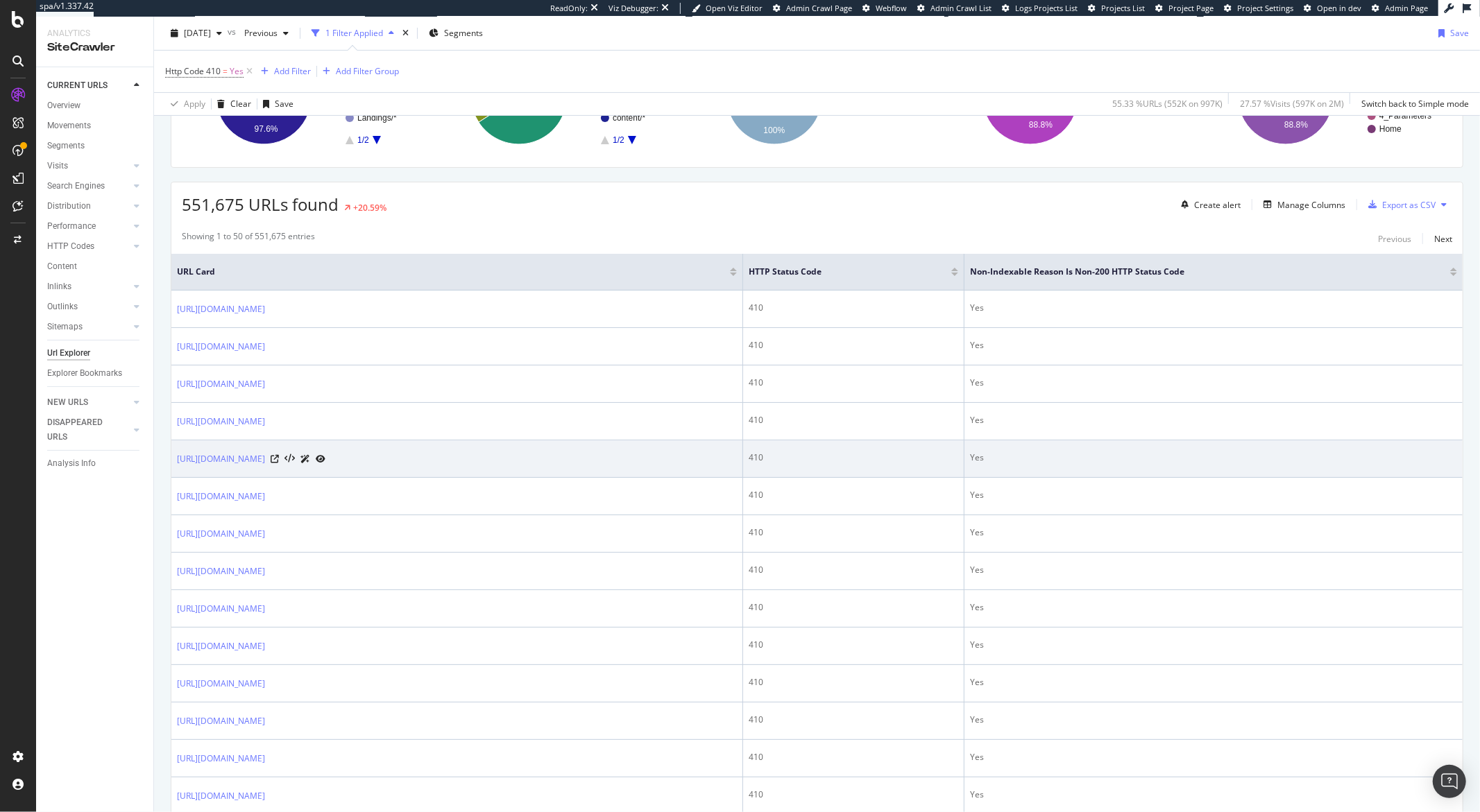
scroll to position [288, 0]
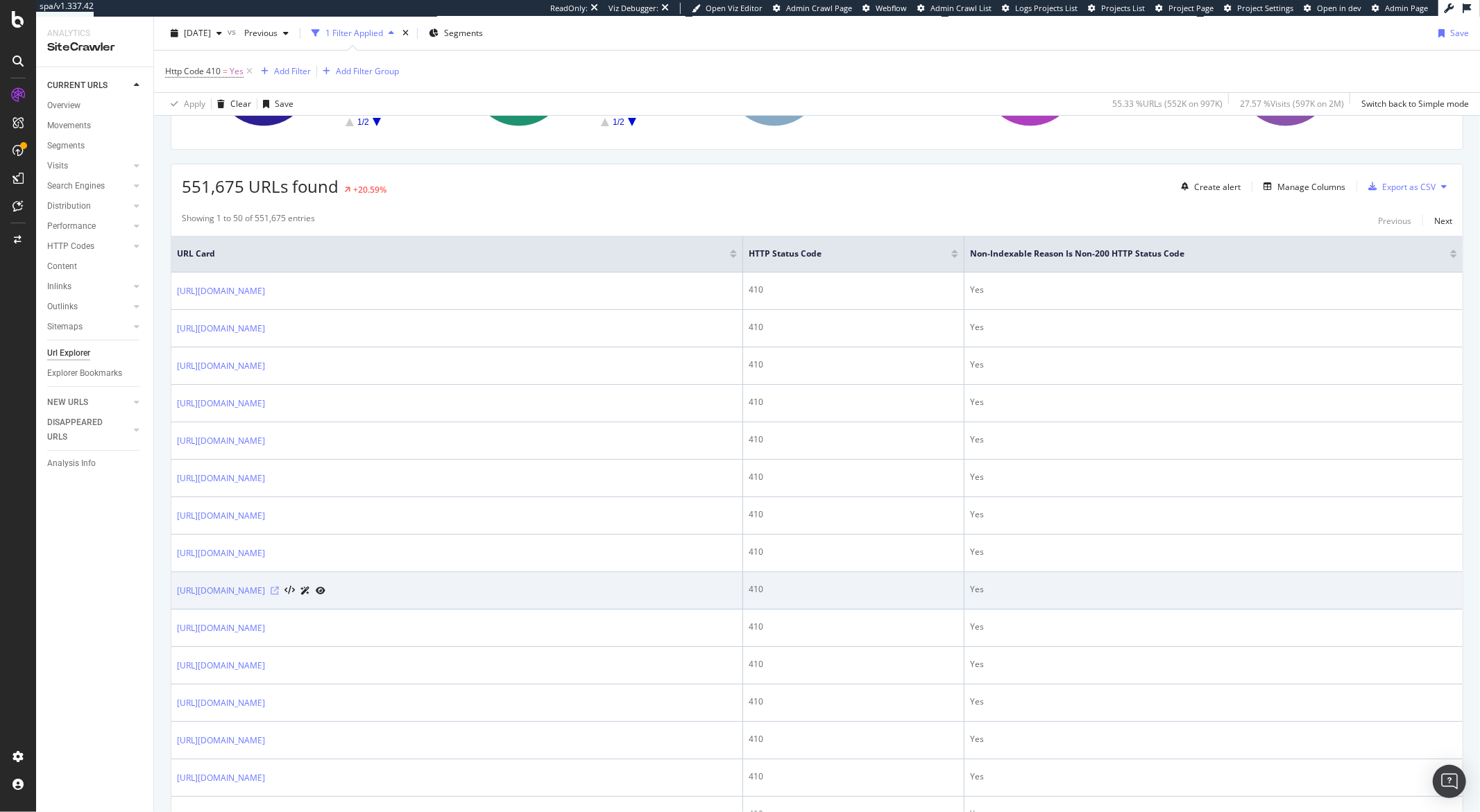
click at [279, 592] on icon at bounding box center [275, 591] width 8 height 8
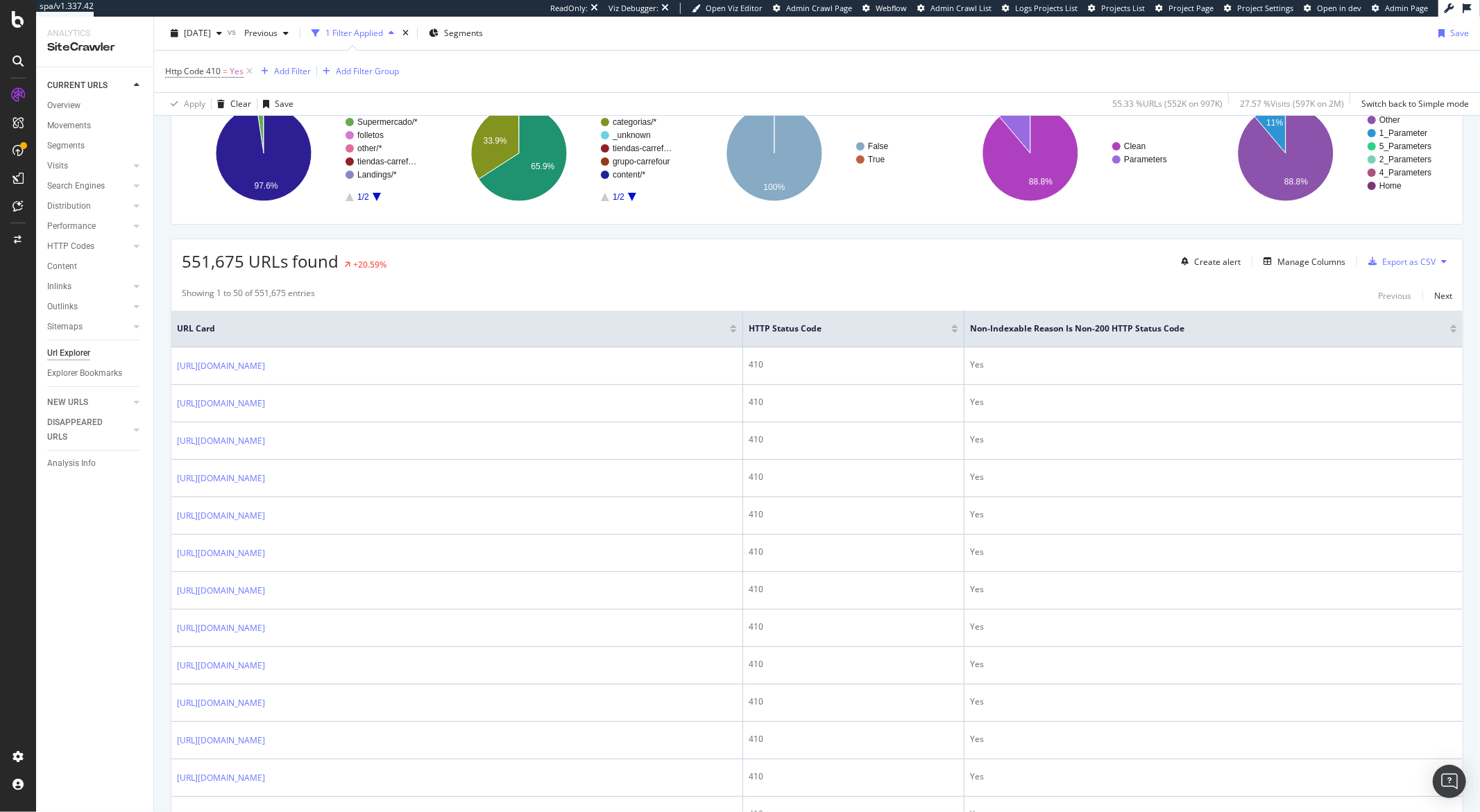
scroll to position [205, 0]
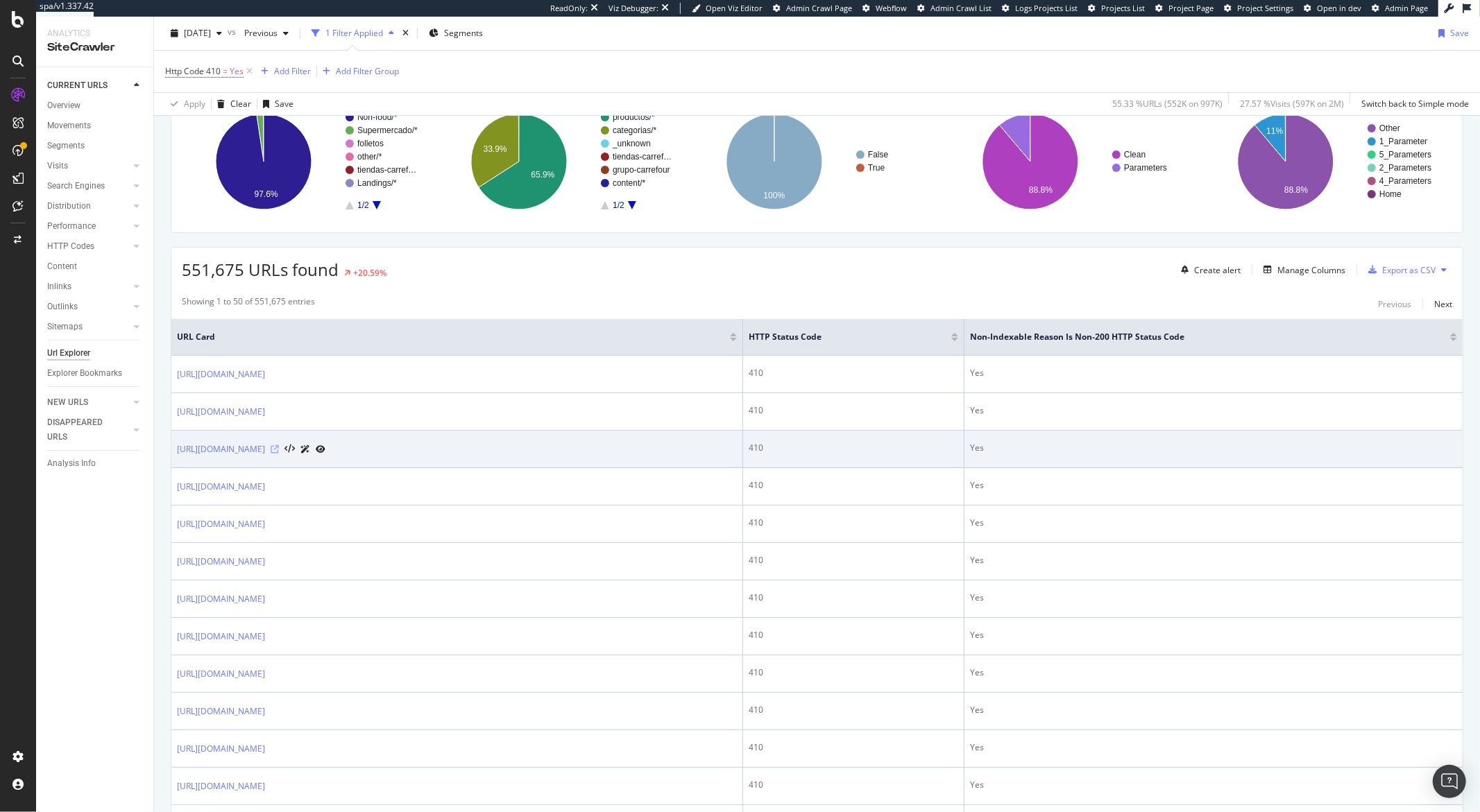
click at [279, 453] on icon at bounding box center [275, 449] width 8 height 8
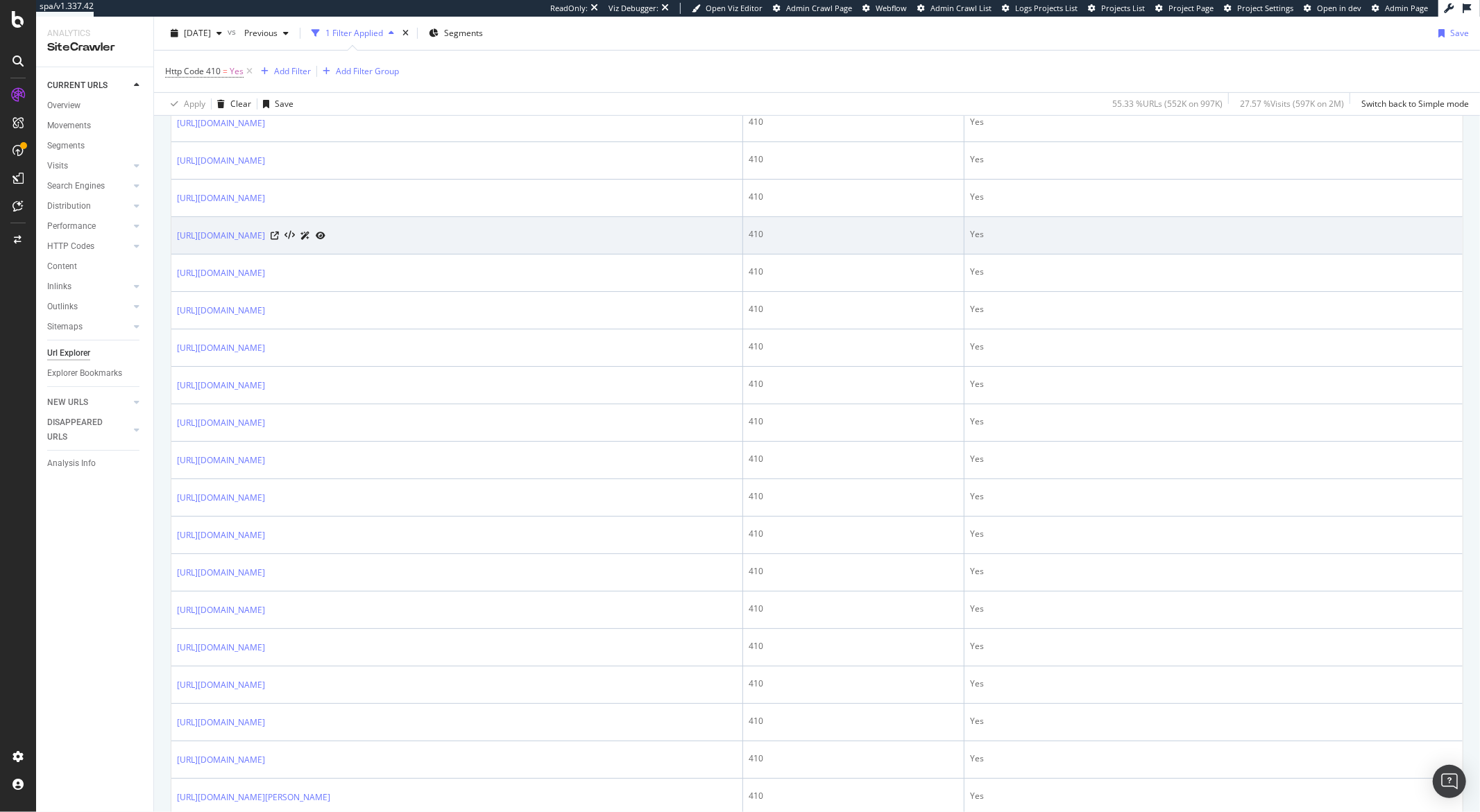
scroll to position [460, 0]
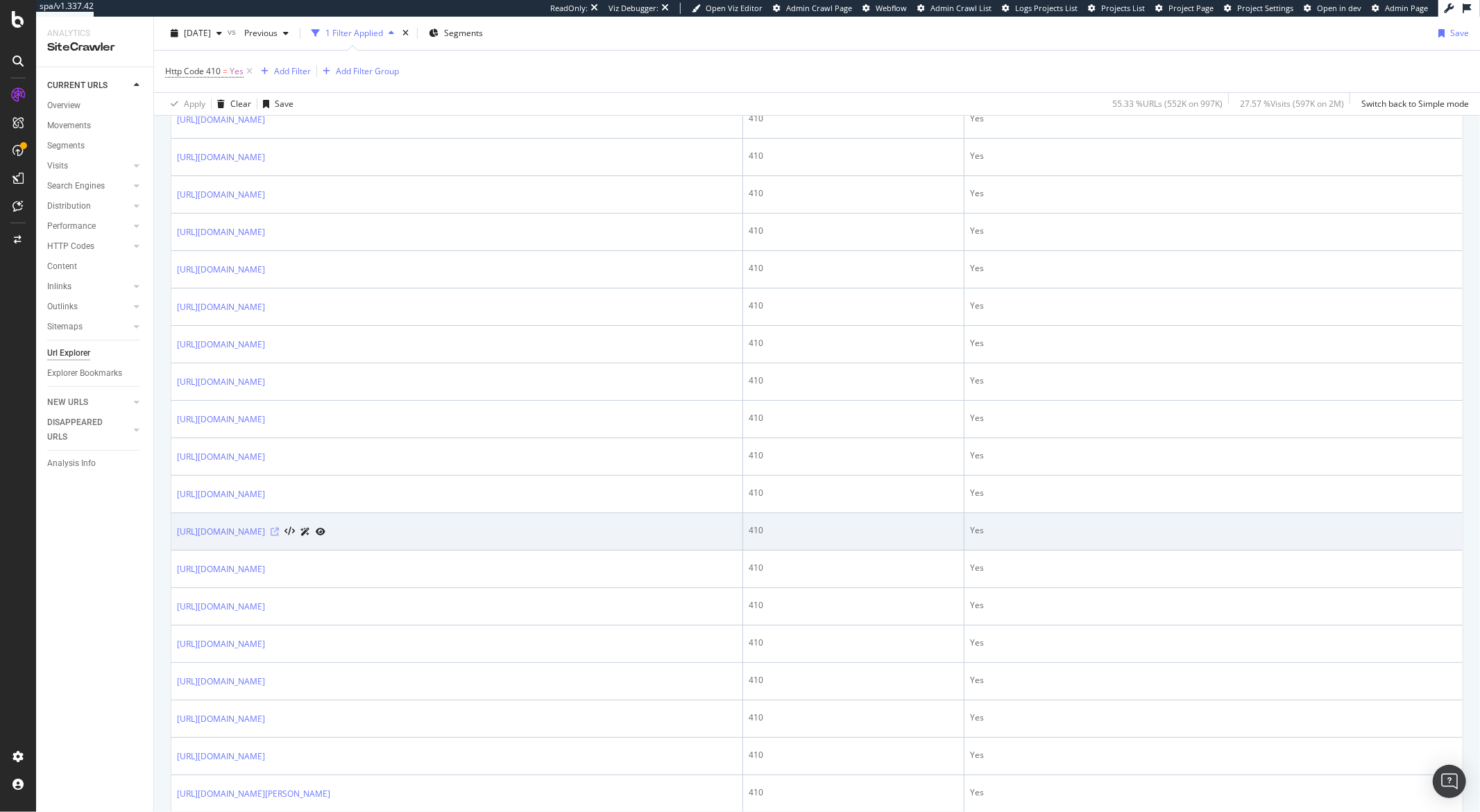
click at [279, 533] on icon at bounding box center [275, 532] width 8 height 8
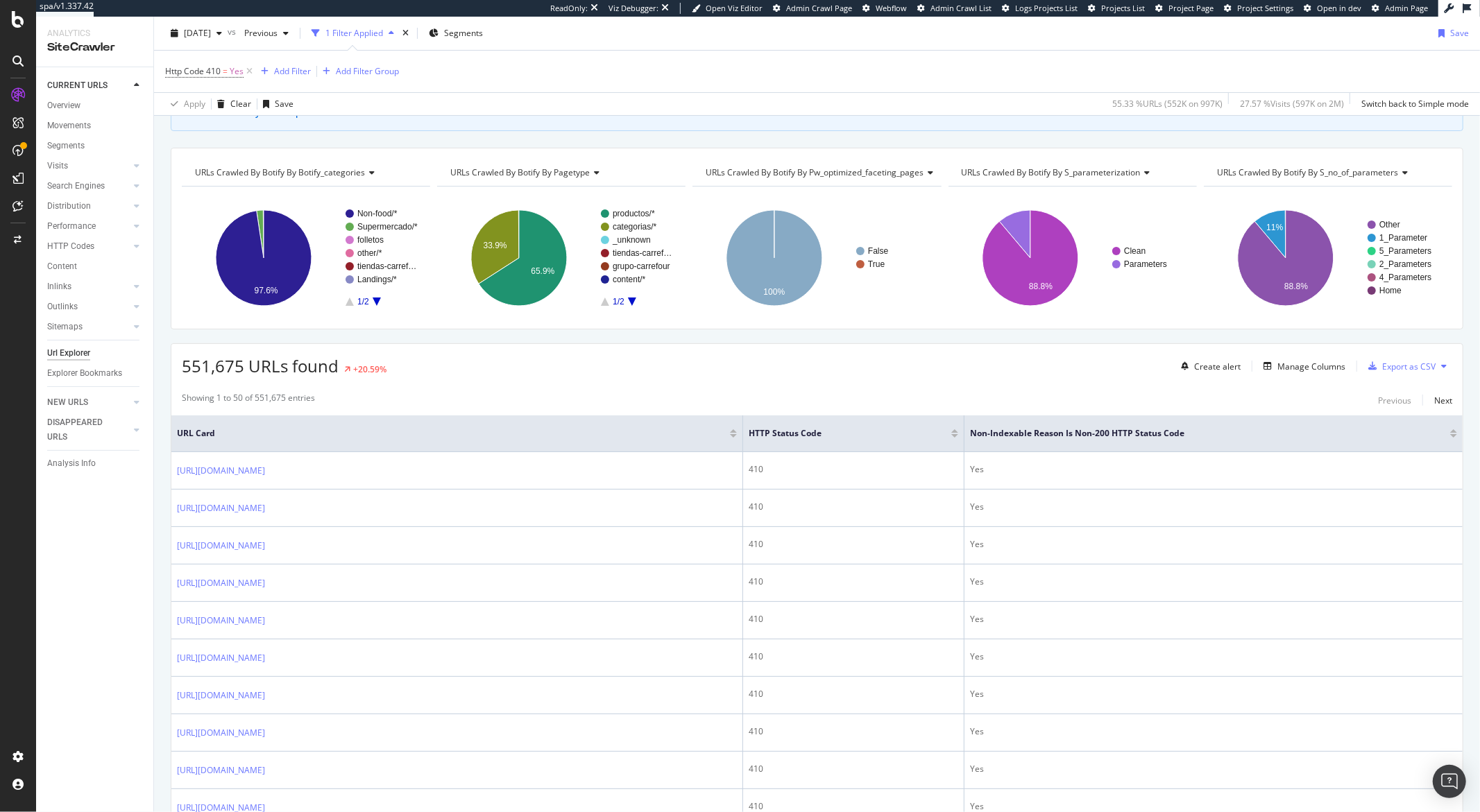
scroll to position [0, 0]
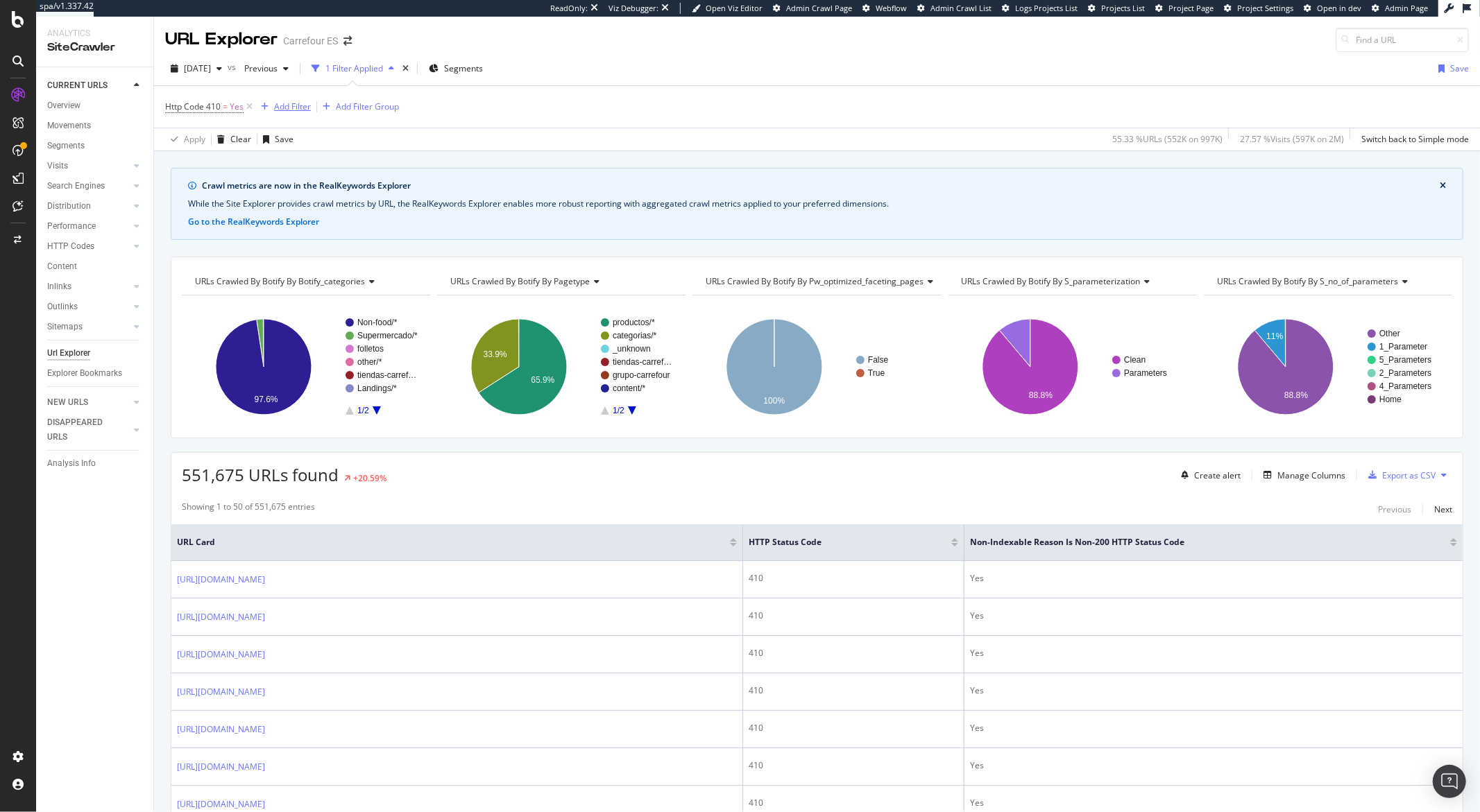
click at [292, 106] on div "Add Filter" at bounding box center [292, 107] width 36 height 12
type input "speed"
click at [346, 198] on span "Fetched" at bounding box center [350, 203] width 32 height 12
click at [281, 192] on div "Cancel" at bounding box center [292, 193] width 26 height 12
click at [297, 110] on div "Add Filter" at bounding box center [292, 107] width 36 height 12
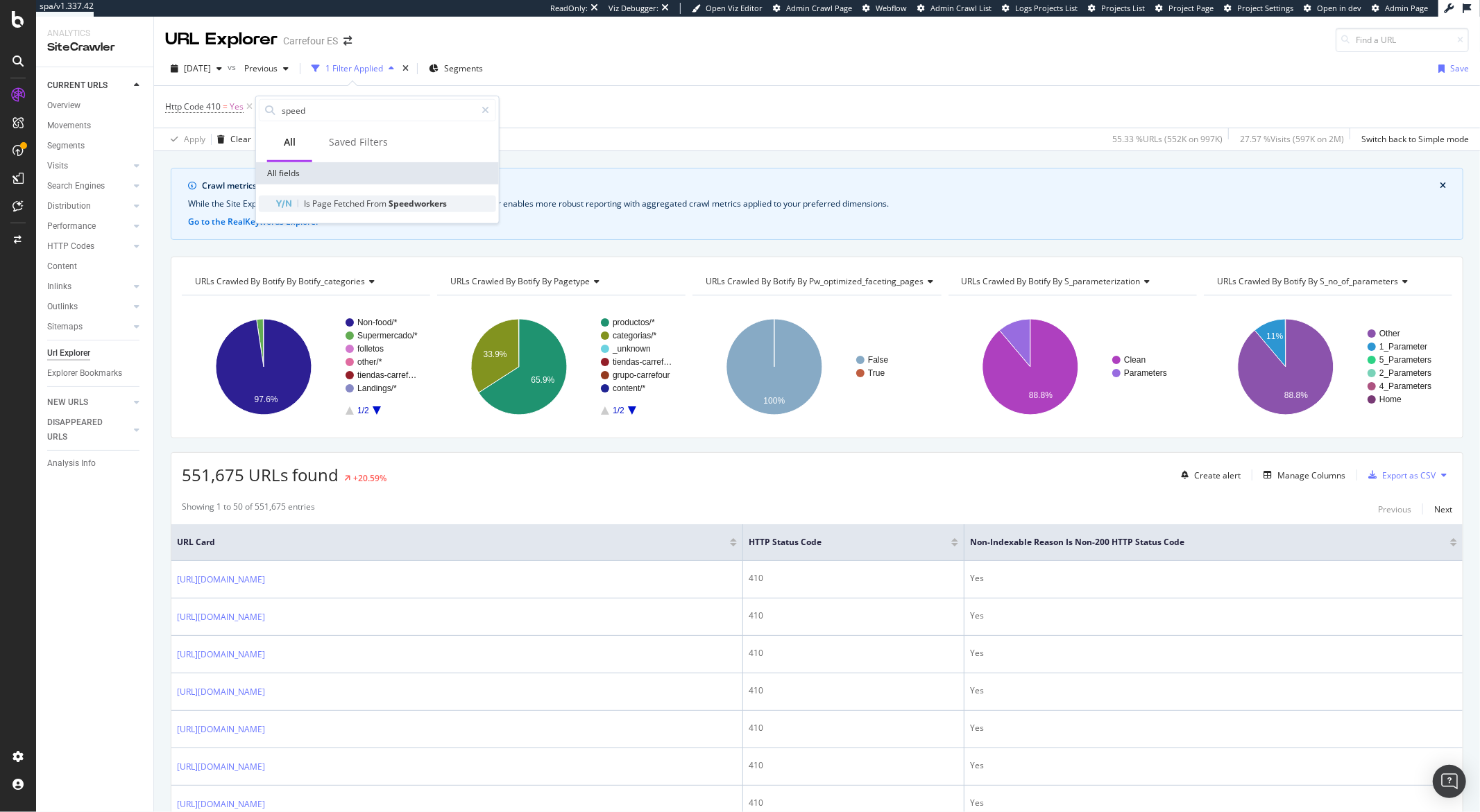
click at [415, 202] on span "Speedworkers" at bounding box center [417, 203] width 58 height 12
click at [407, 193] on div "Apply" at bounding box center [409, 193] width 21 height 12
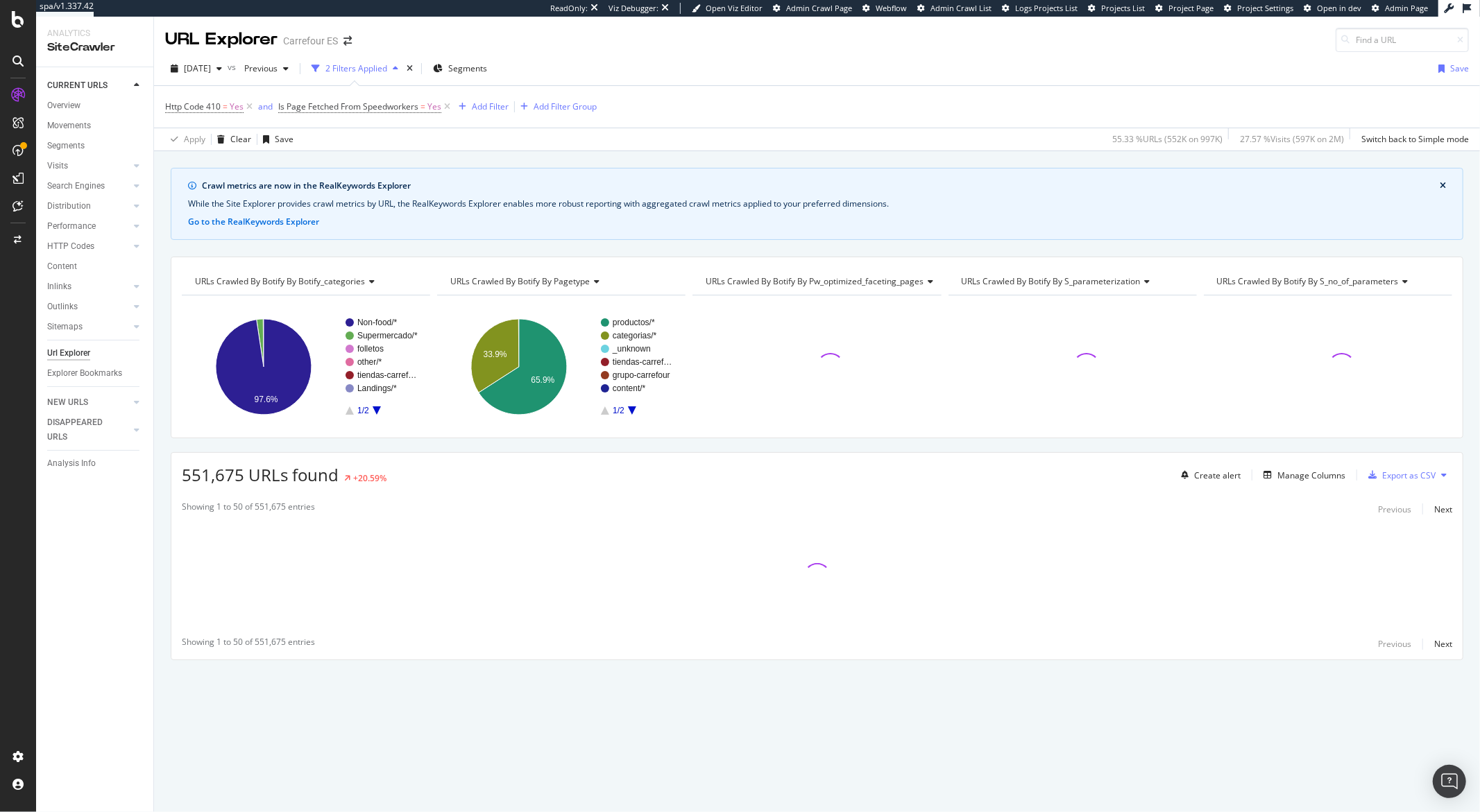
click at [1139, 284] on span "URLs Crawled By Botify By s_parameterization" at bounding box center [1050, 281] width 179 height 12
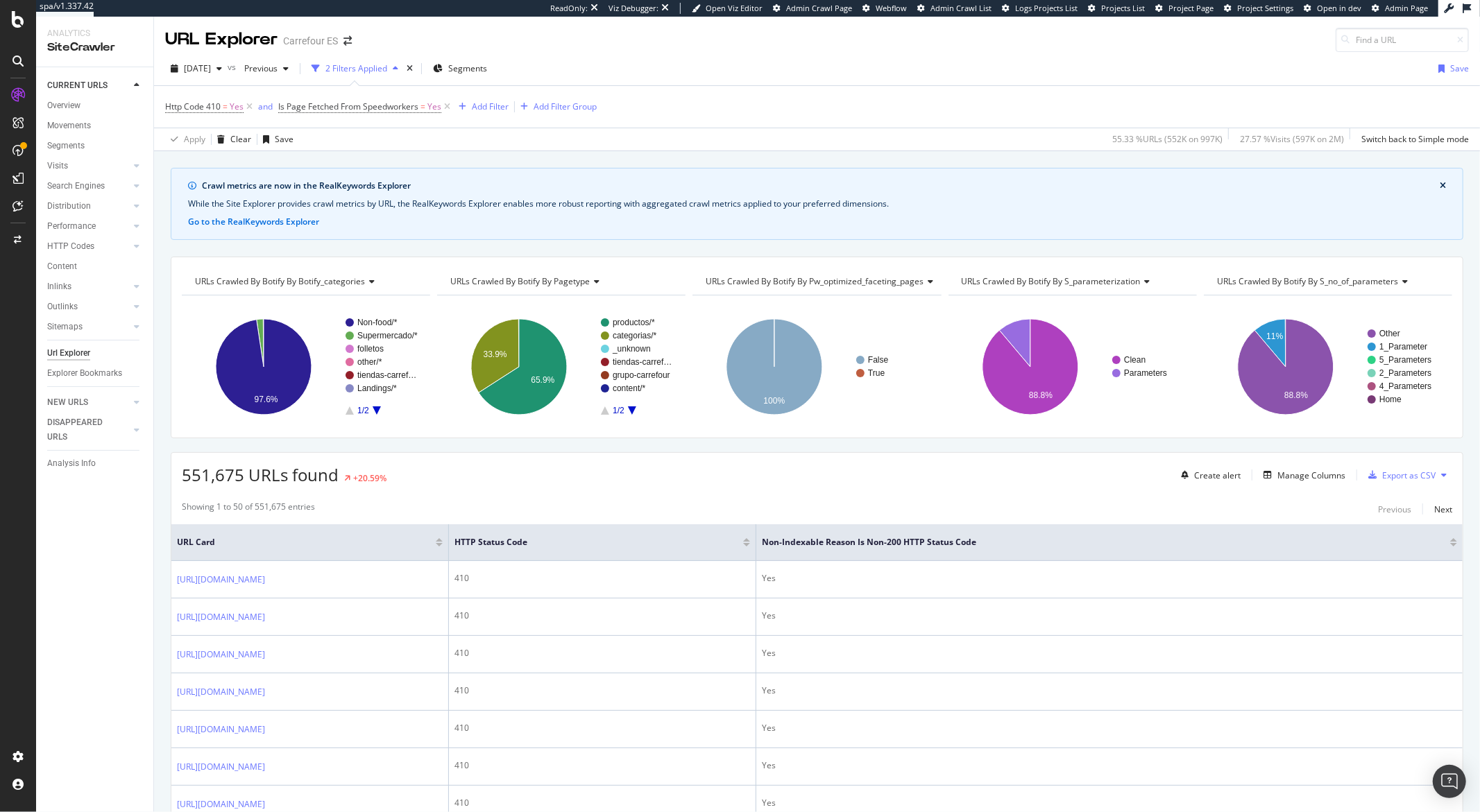
click at [1141, 283] on icon at bounding box center [1145, 281] width 9 height 8
click at [1136, 227] on div "Crawl metrics are now in the RealKeywords Explorer While the Site Explorer prov…" at bounding box center [816, 203] width 1293 height 72
click at [892, 285] on span "URLs Crawled By Botify By pw_optimized_faceting_pages" at bounding box center [814, 281] width 218 height 12
click at [1011, 195] on div "Crawl metrics are now in the RealKeywords Explorer While the Site Explorer prov…" at bounding box center [816, 203] width 1293 height 72
click at [1396, 477] on div "Export as CSV" at bounding box center [1408, 476] width 53 height 12
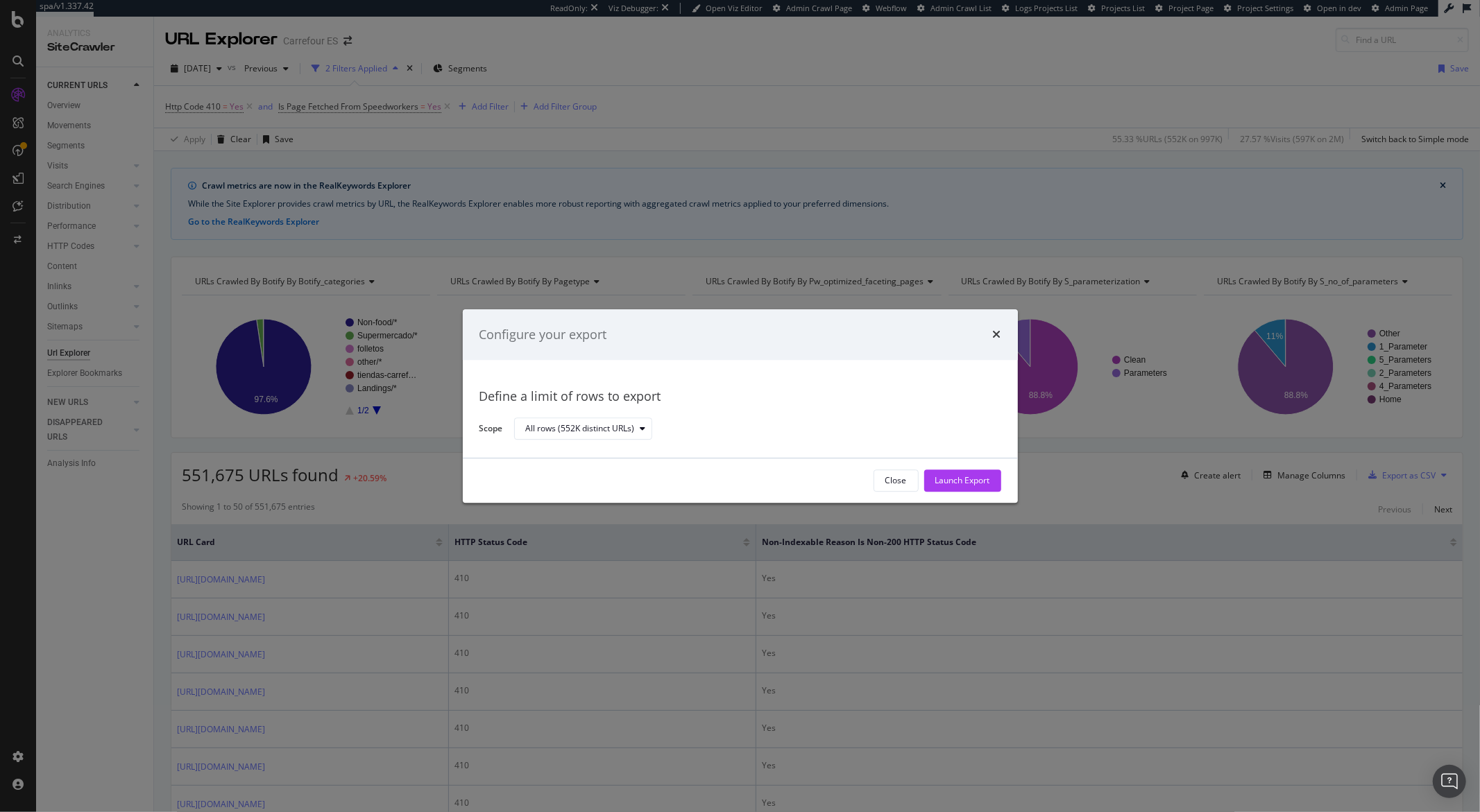
click at [999, 331] on icon "times" at bounding box center [997, 335] width 8 height 11
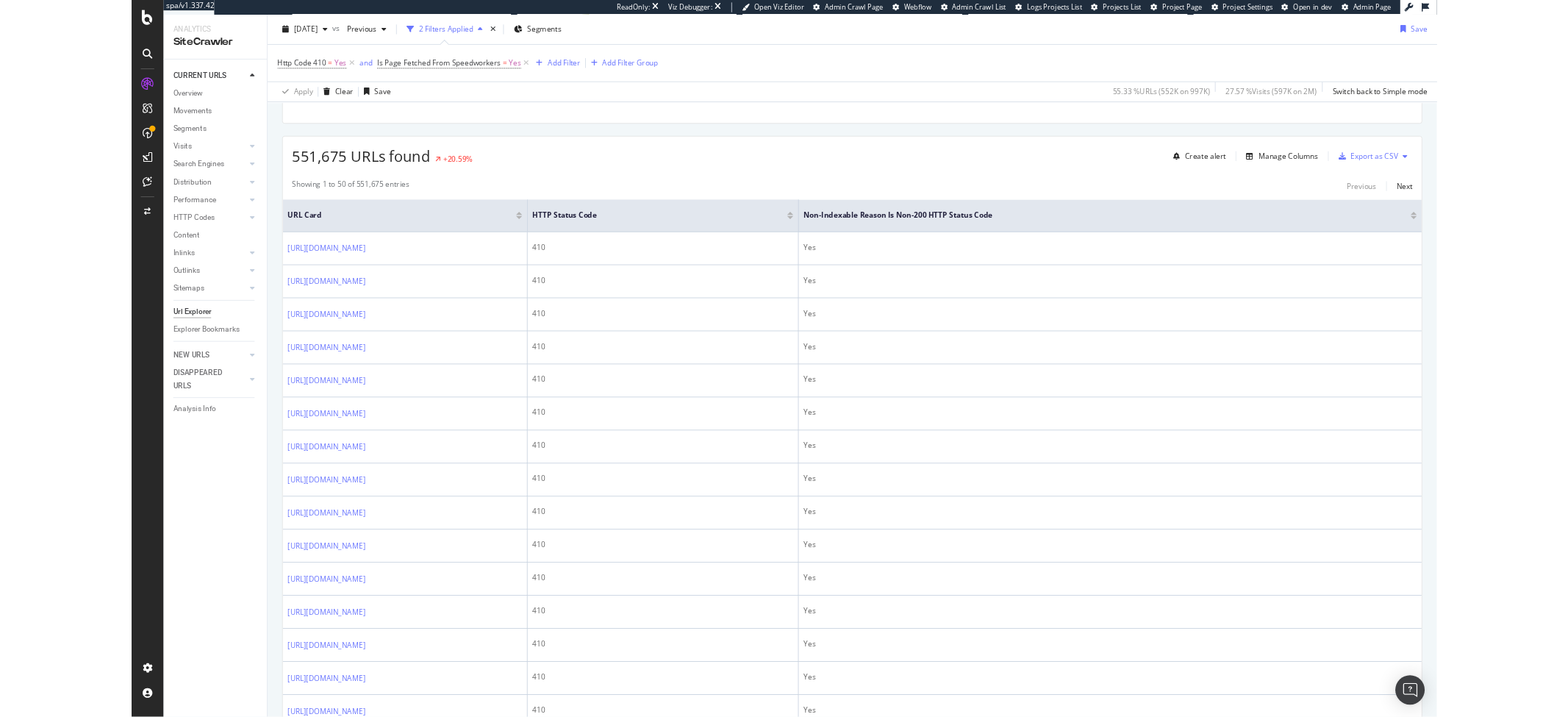
scroll to position [89, 0]
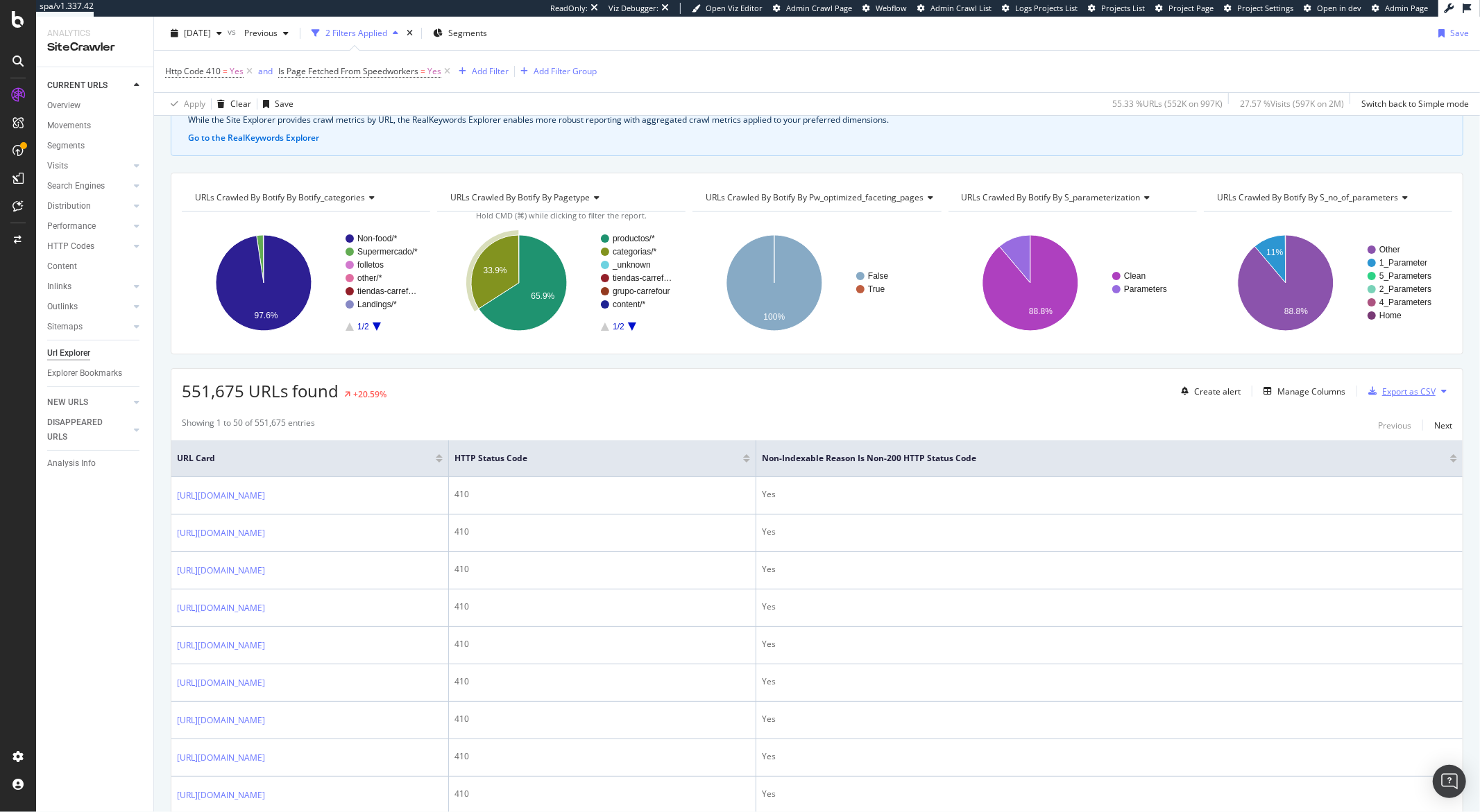
click at [1415, 389] on div "Export as CSV" at bounding box center [1408, 392] width 53 height 12
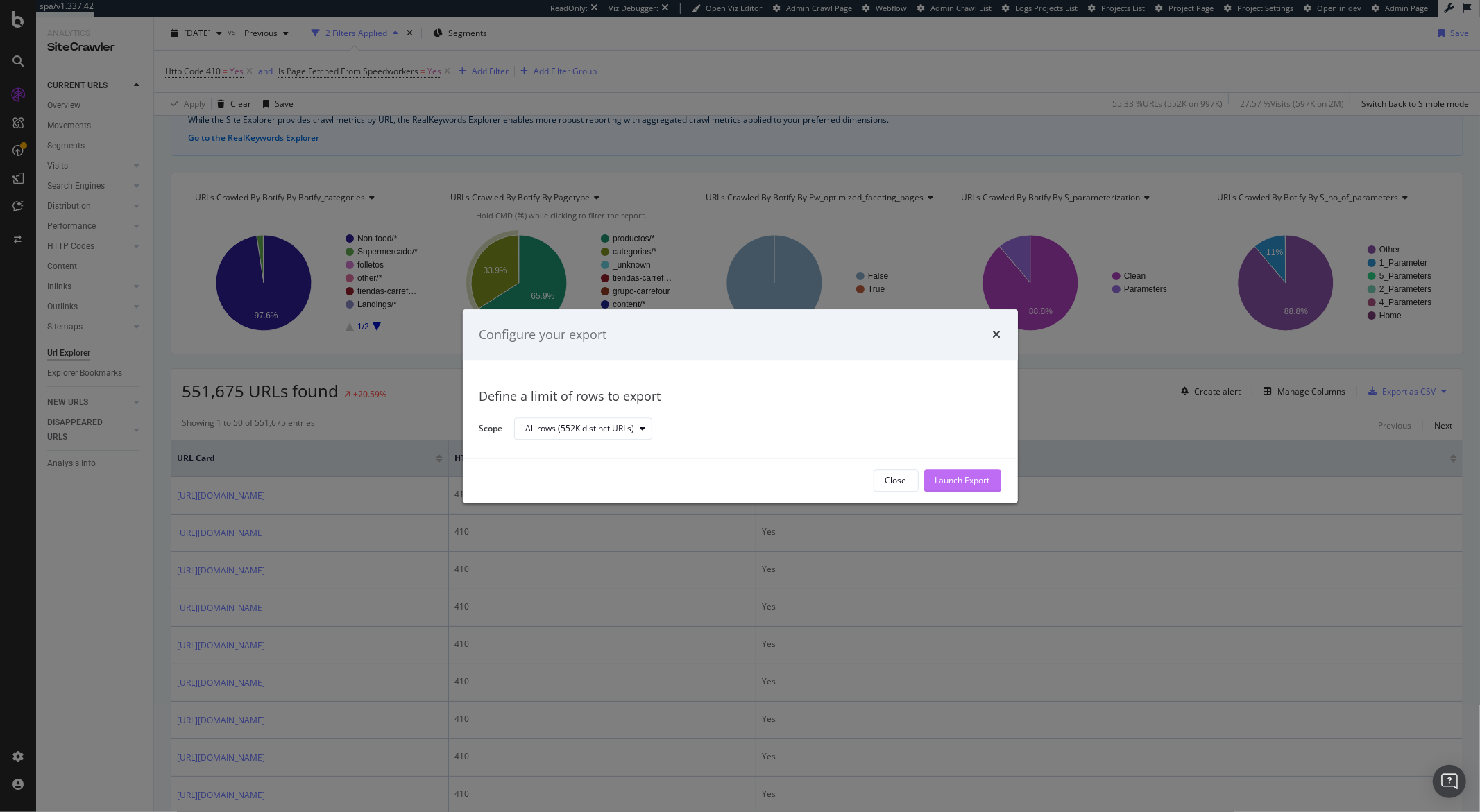
click at [972, 474] on div "Launch Export" at bounding box center [962, 481] width 55 height 21
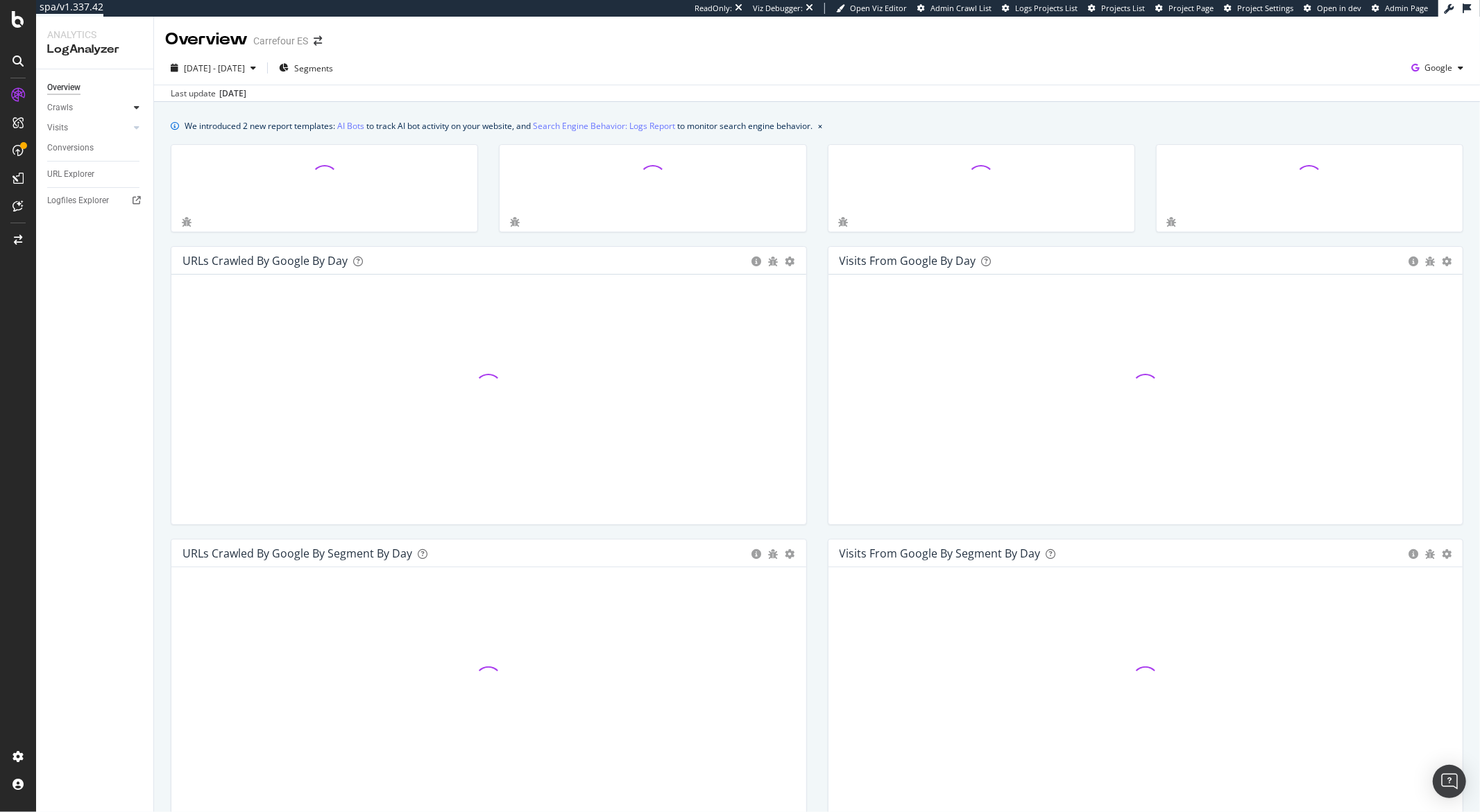
click at [132, 104] on div at bounding box center [136, 108] width 14 height 14
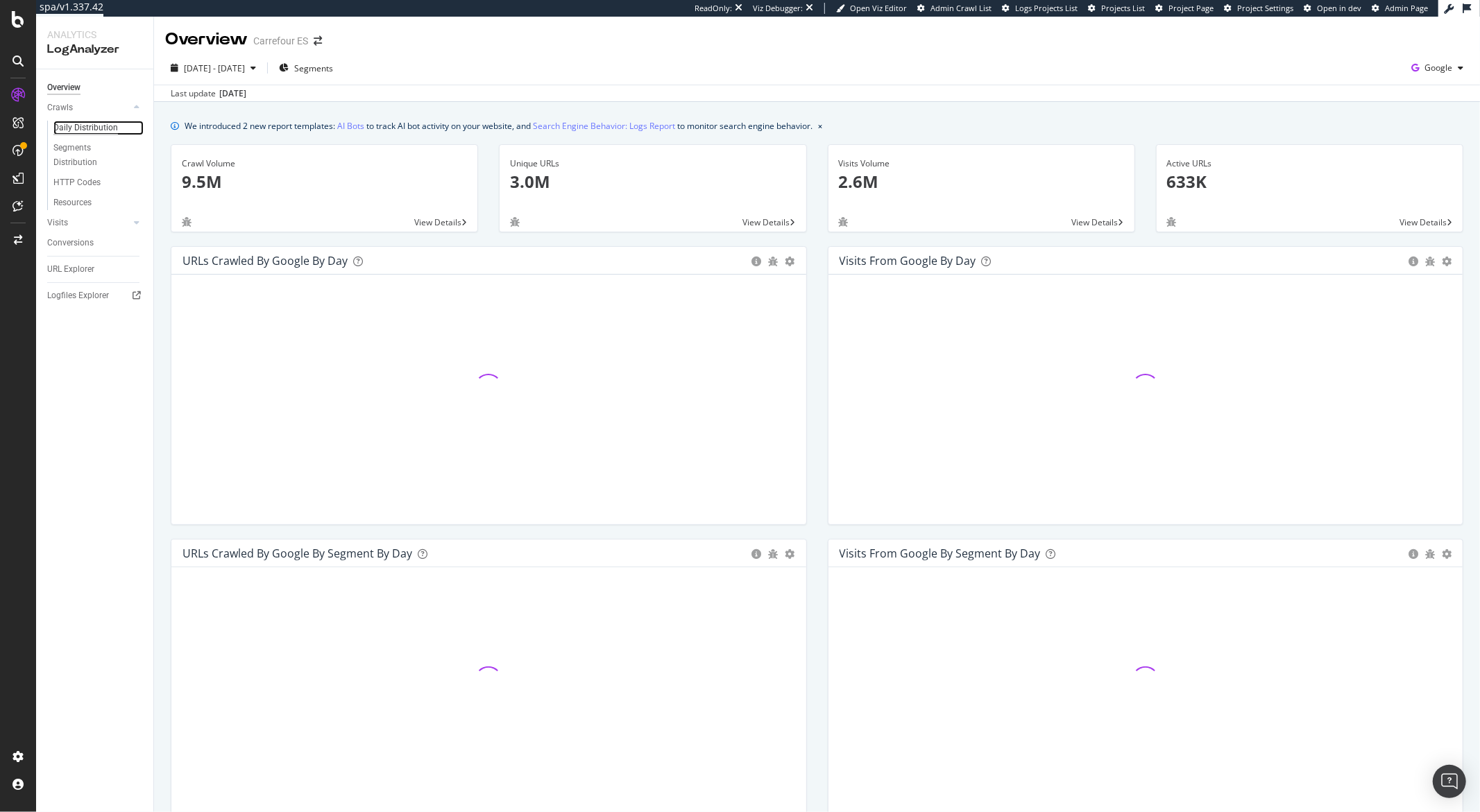
click at [105, 131] on div "Daily Distribution" at bounding box center [86, 127] width 64 height 14
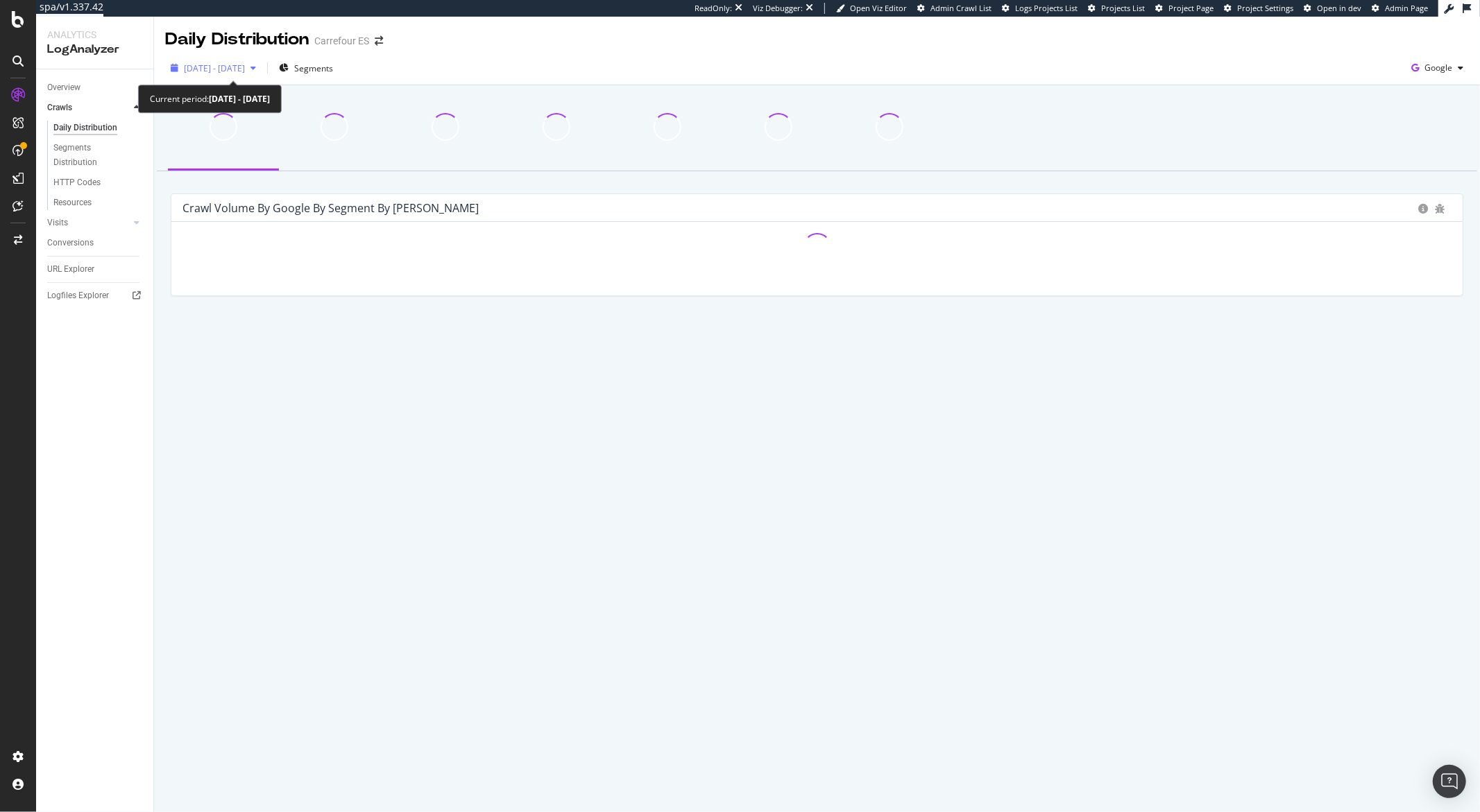
click at [236, 74] on span "2025 Aug. 26th - Sep. 24th" at bounding box center [214, 69] width 61 height 12
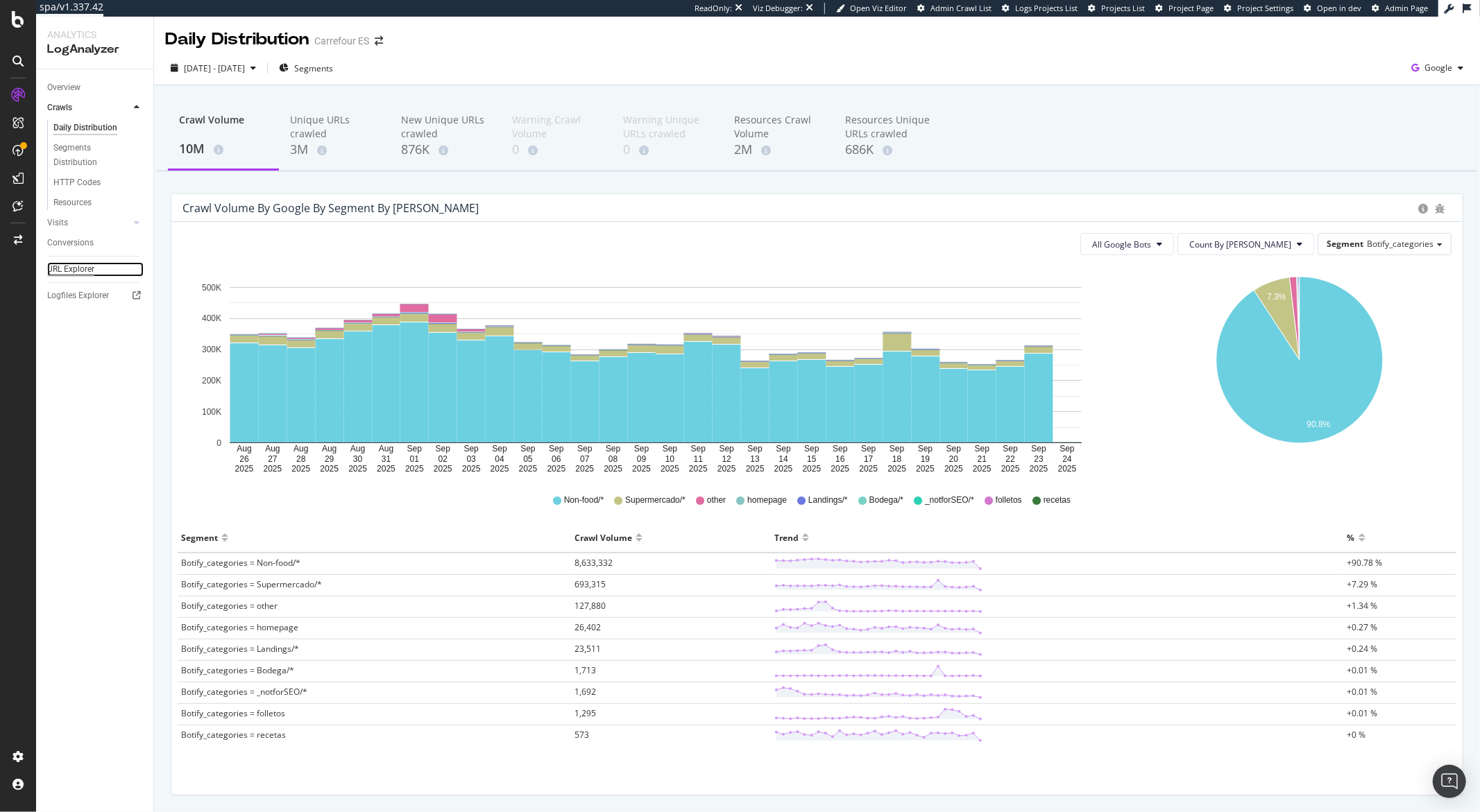
click at [70, 267] on div "URL Explorer" at bounding box center [71, 269] width 47 height 14
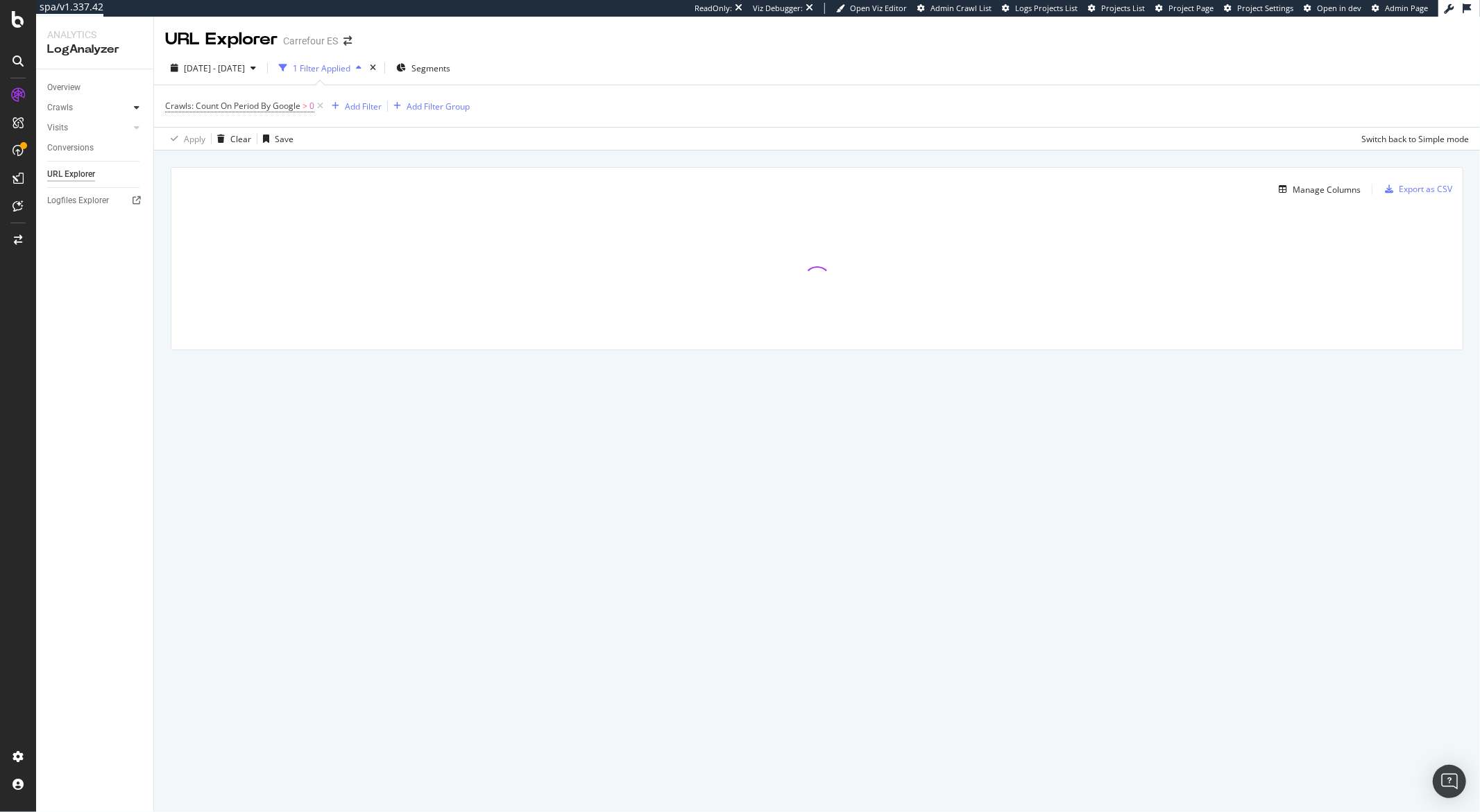
click at [137, 109] on icon at bounding box center [136, 108] width 6 height 8
click at [113, 128] on div "Daily Distribution" at bounding box center [86, 127] width 64 height 14
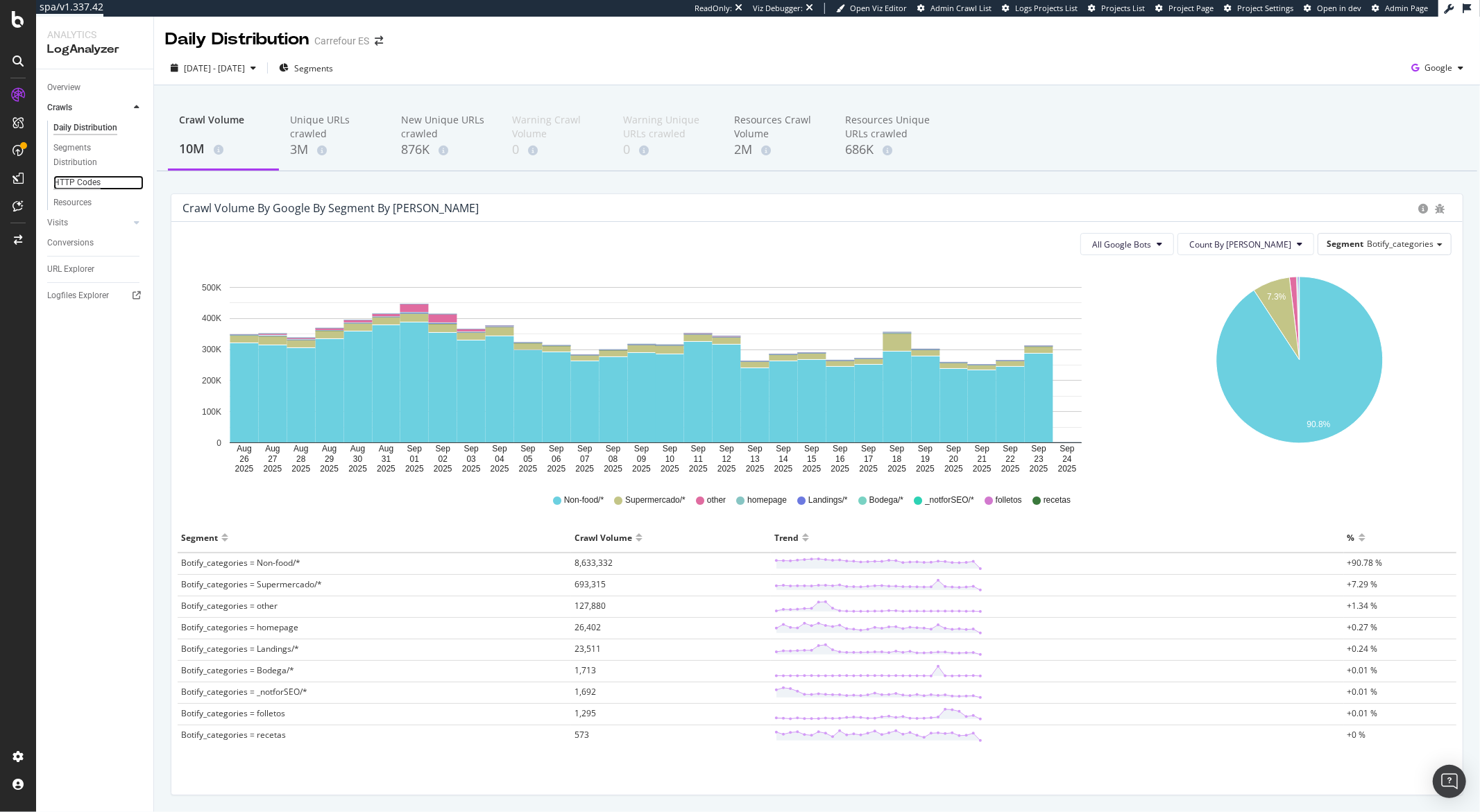
click at [91, 186] on div "HTTP Codes" at bounding box center [77, 182] width 47 height 14
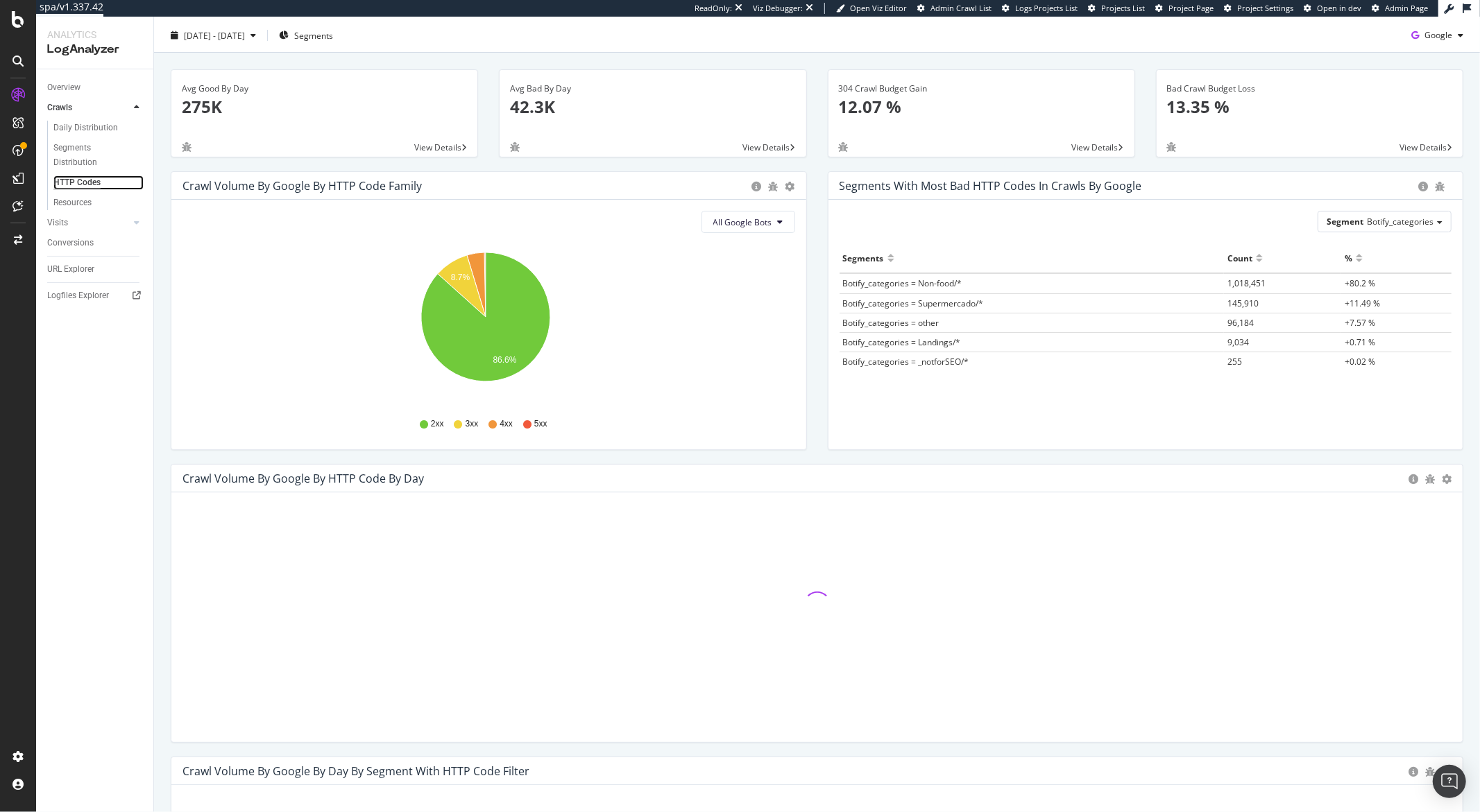
scroll to position [260, 0]
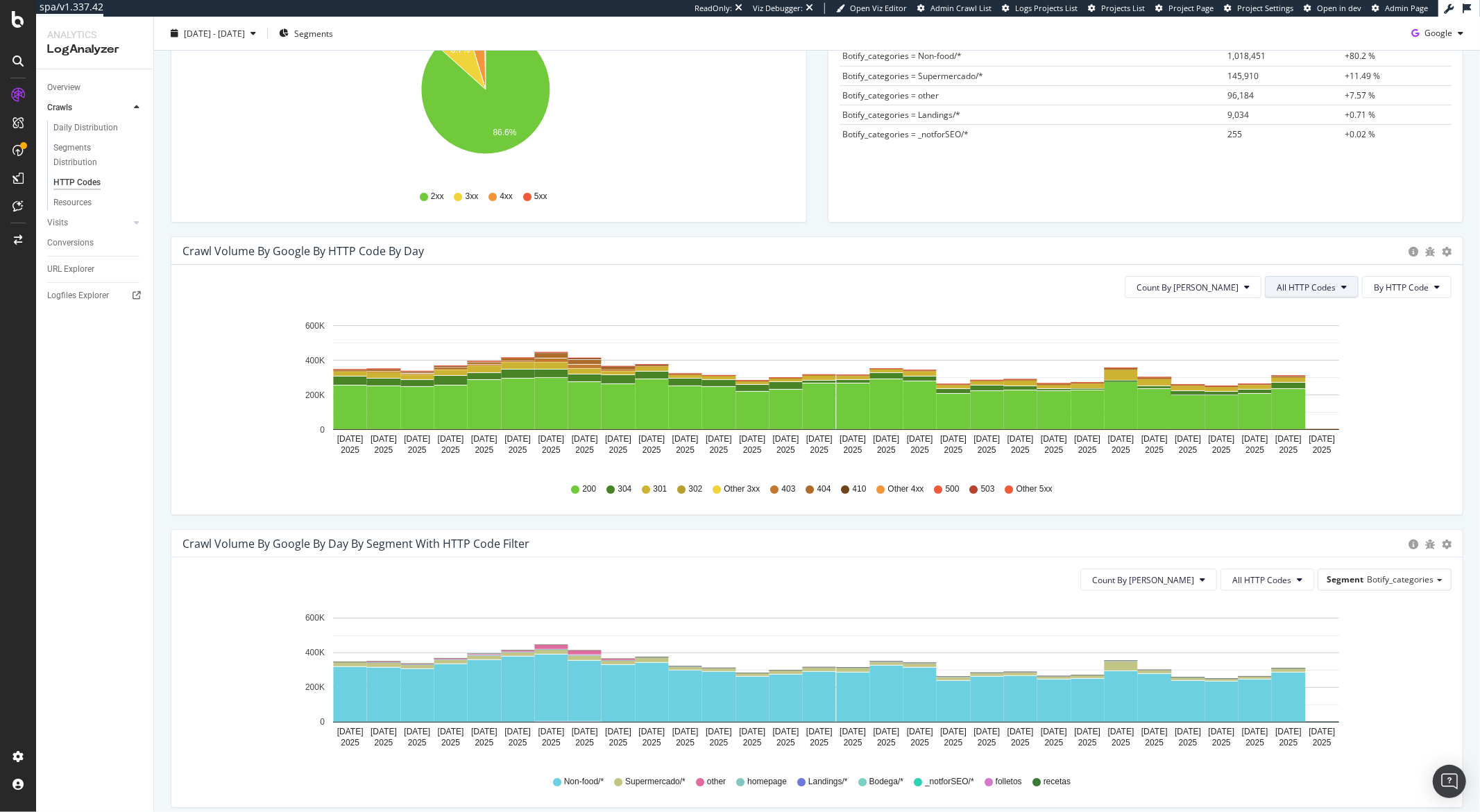
click at [1306, 286] on span "All HTTP Codes" at bounding box center [1306, 287] width 59 height 12
click at [1301, 414] on span "4xx family" at bounding box center [1302, 417] width 70 height 13
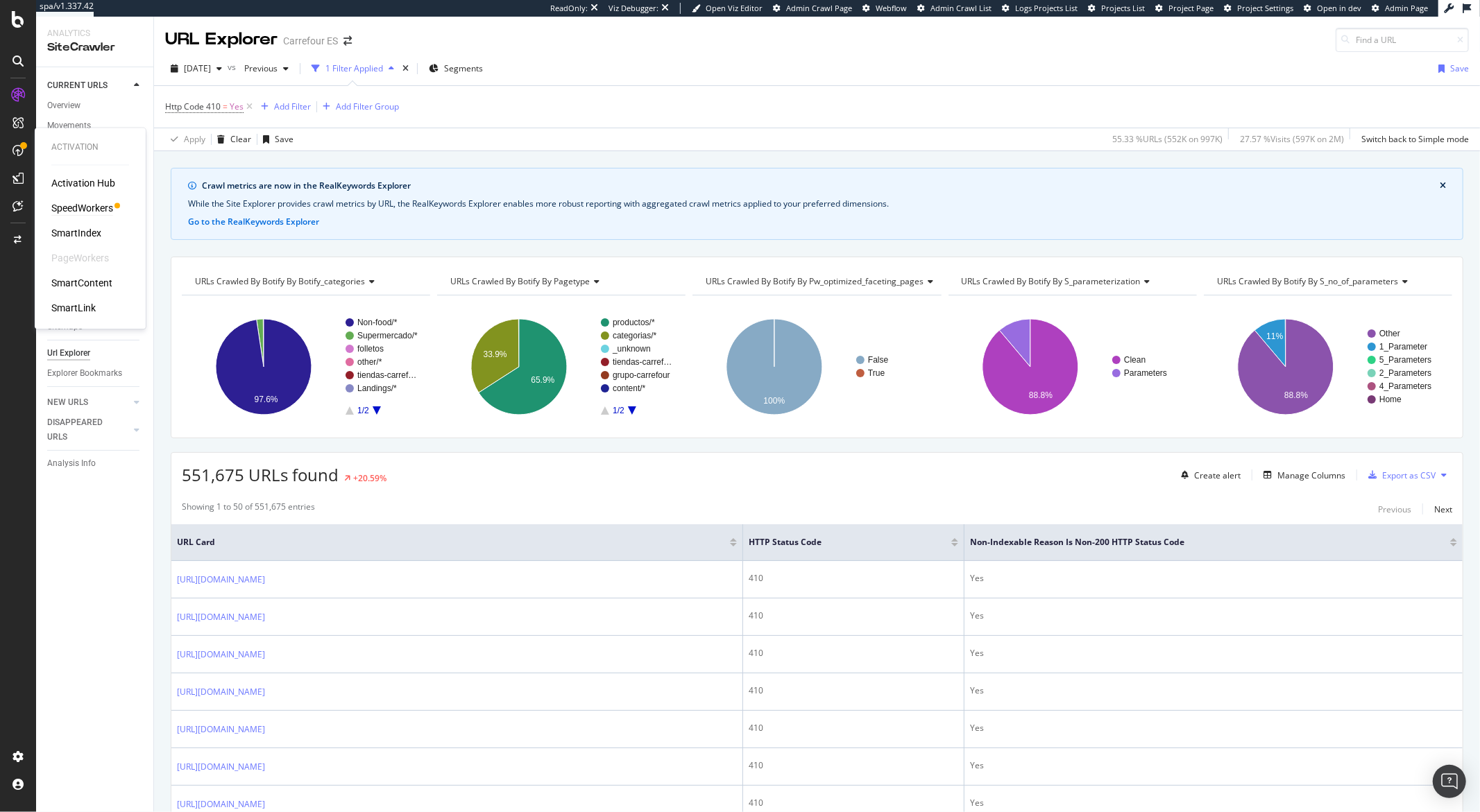
click at [79, 209] on div "SpeedWorkers" at bounding box center [82, 209] width 62 height 14
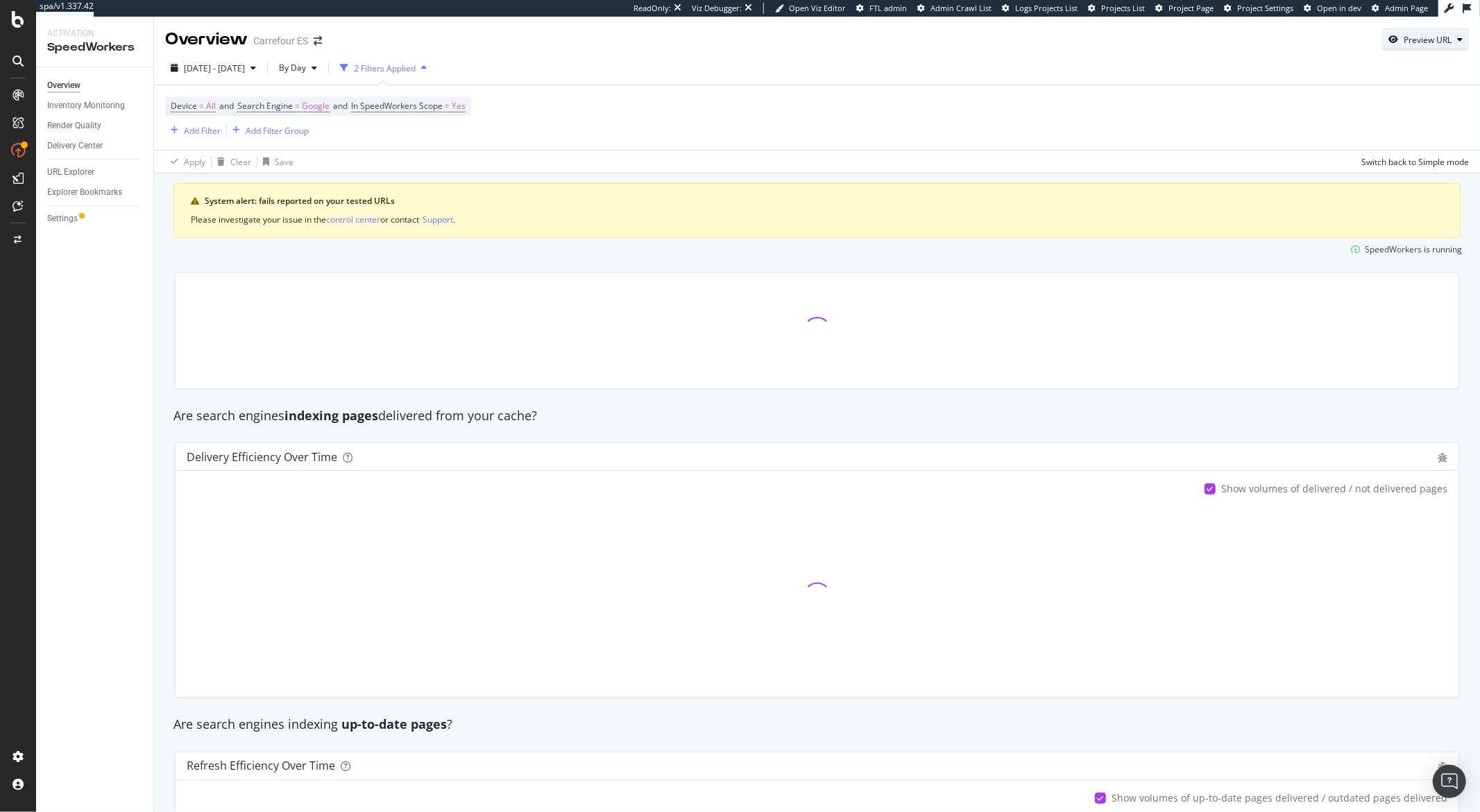
click at [1406, 34] on div "Preview URL" at bounding box center [1427, 40] width 47 height 12
click at [1362, 101] on input "url" at bounding box center [1372, 104] width 151 height 25
paste input "https://www.carrefour.es/gaming/videojuegos/cat6480002/c"
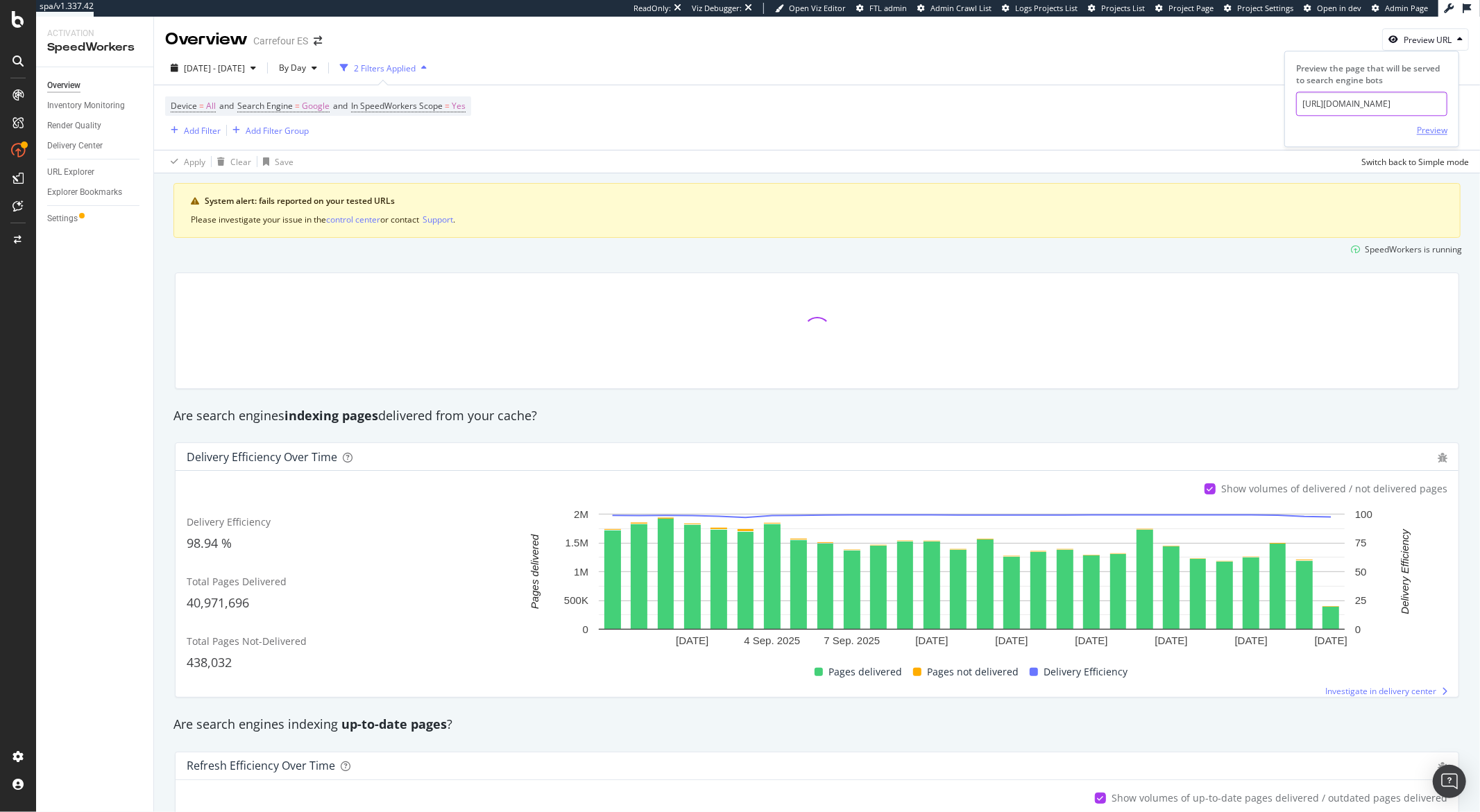
type input "https://www.carrefour.es/gaming/videojuegos/cat6480002/c"
click at [1445, 133] on div "Preview" at bounding box center [1432, 131] width 31 height 12
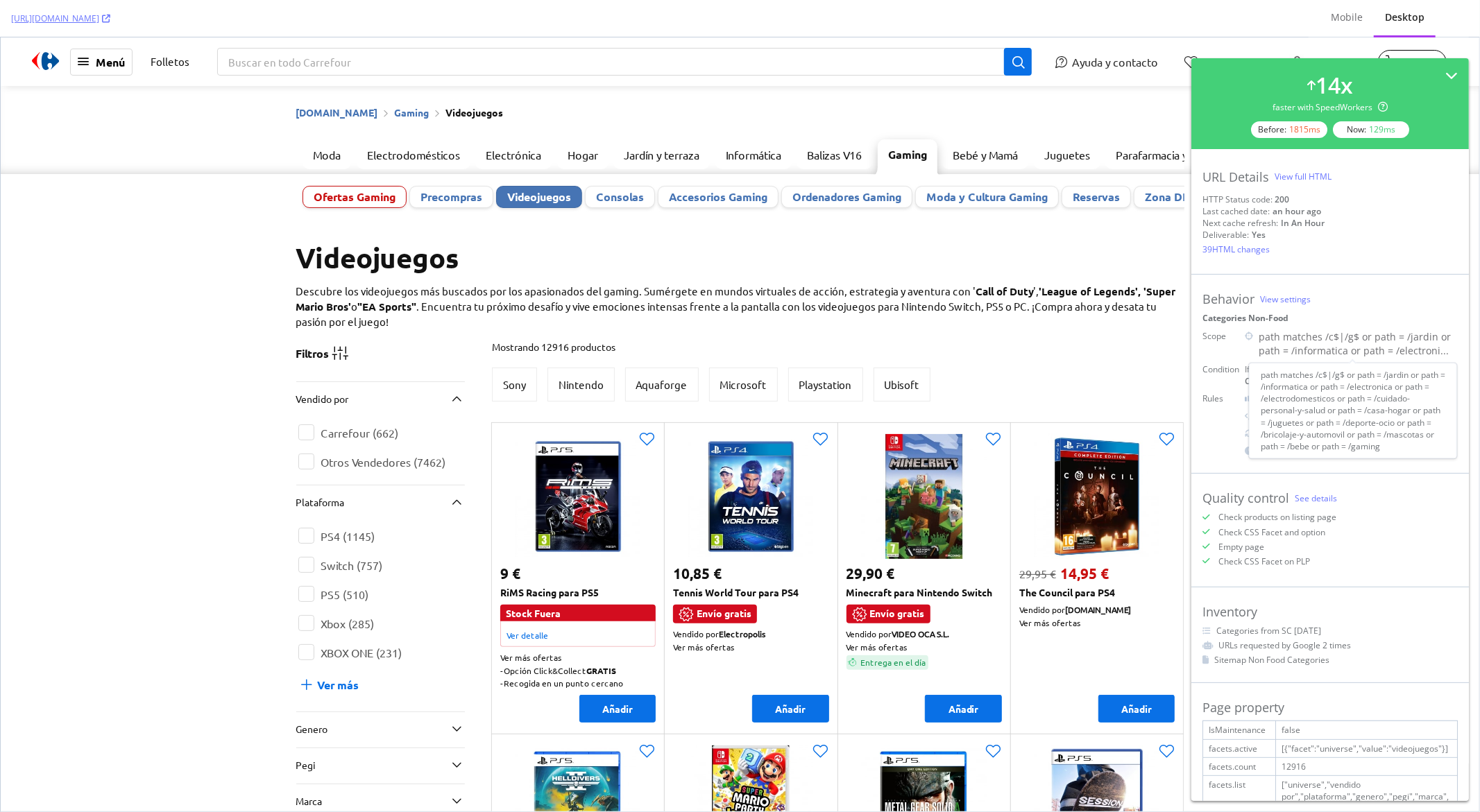
scroll to position [15, 0]
